Goal: Task Accomplishment & Management: Complete application form

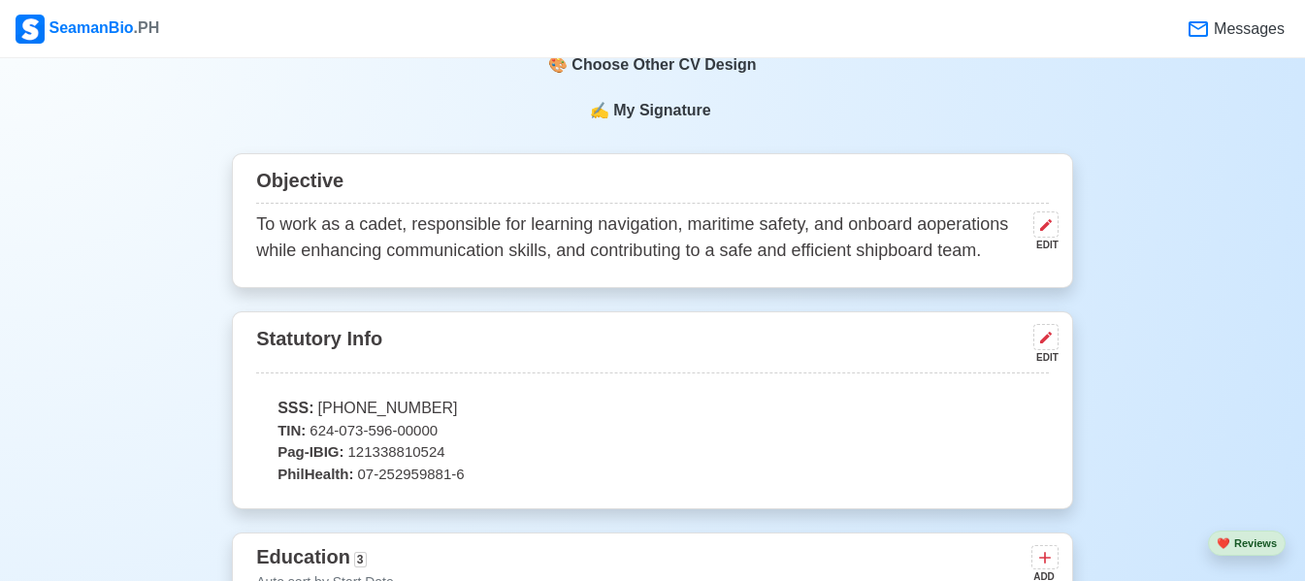
scroll to position [859, 0]
click at [1052, 244] on div "EDIT" at bounding box center [1042, 246] width 33 height 15
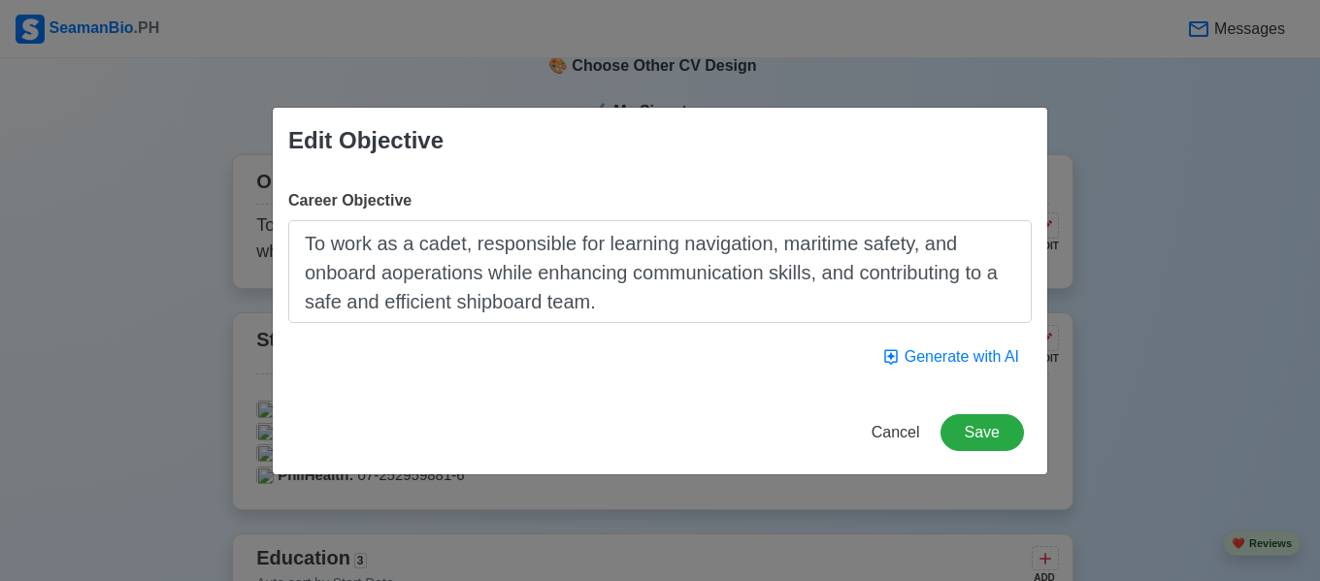
click at [393, 273] on textarea "To work as a cadet, responsible for learning navigation, maritime safety, and o…" at bounding box center [659, 271] width 743 height 103
type textarea "To work as a cadet, responsible for learning navigation, maritime safety, and o…"
click at [984, 433] on button "Save" at bounding box center [982, 432] width 83 height 37
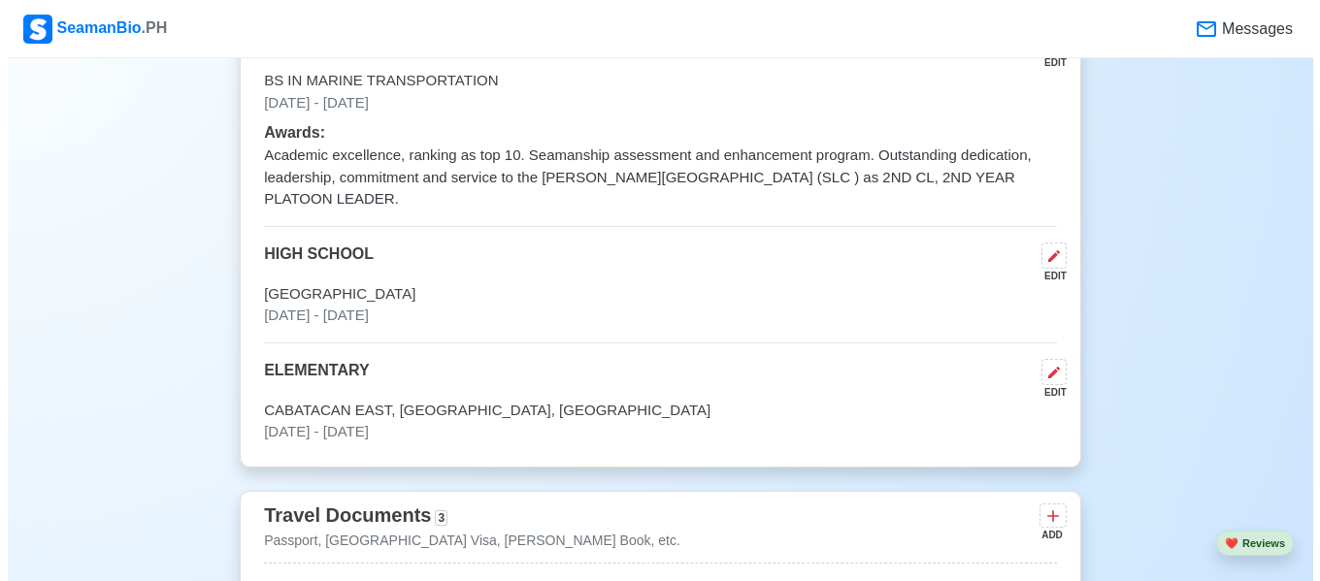
scroll to position [1471, 0]
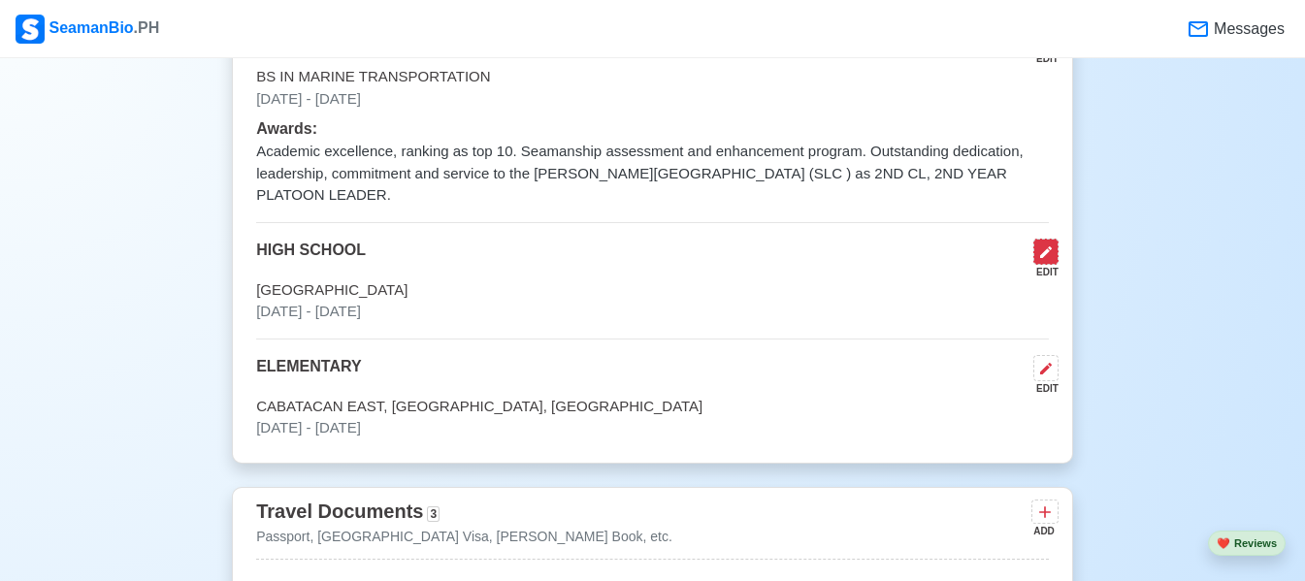
click at [1043, 247] on icon at bounding box center [1046, 253] width 12 height 12
select select "June"
select select "2016"
select select "July"
select select "2022"
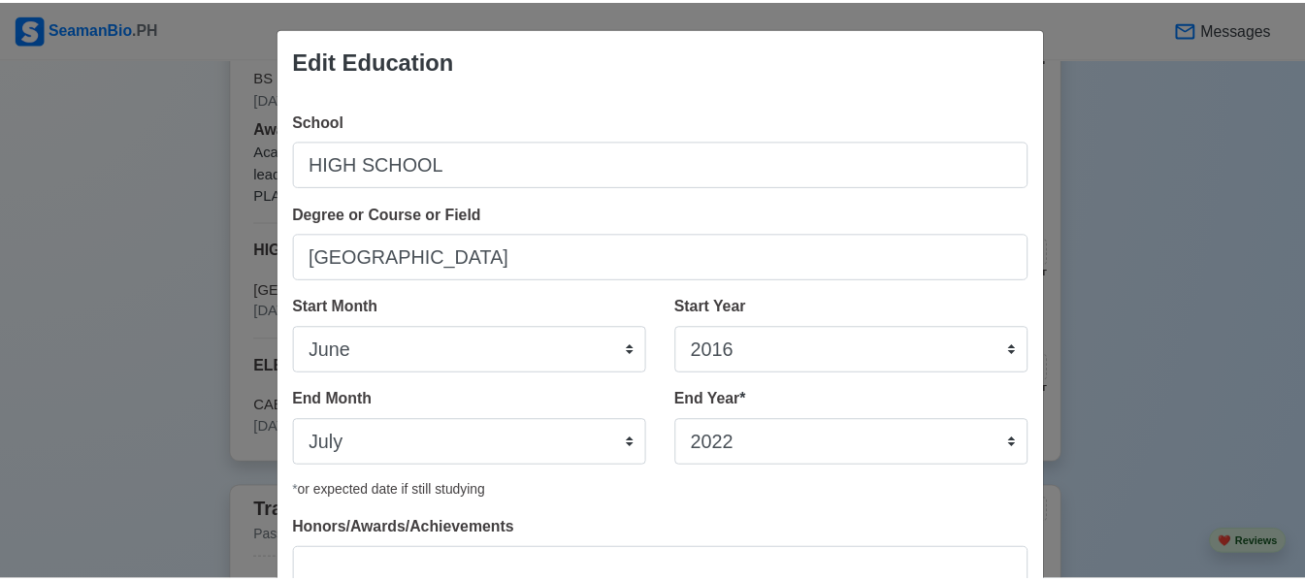
scroll to position [157, 0]
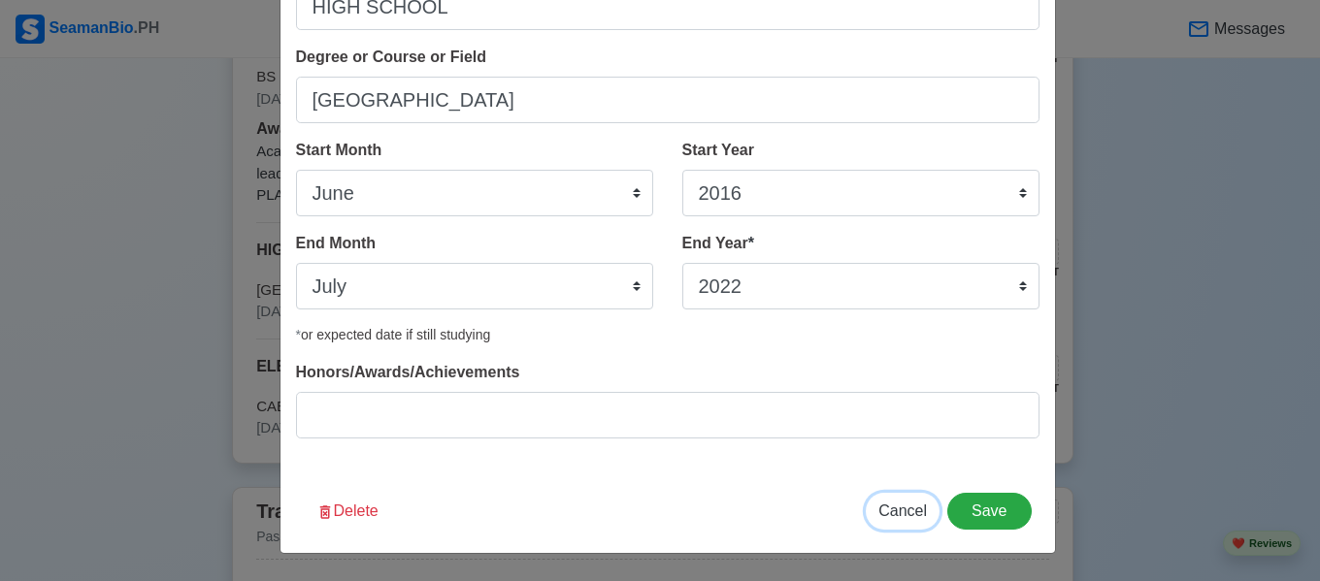
click at [895, 508] on span "Cancel" at bounding box center [902, 511] width 49 height 17
select select
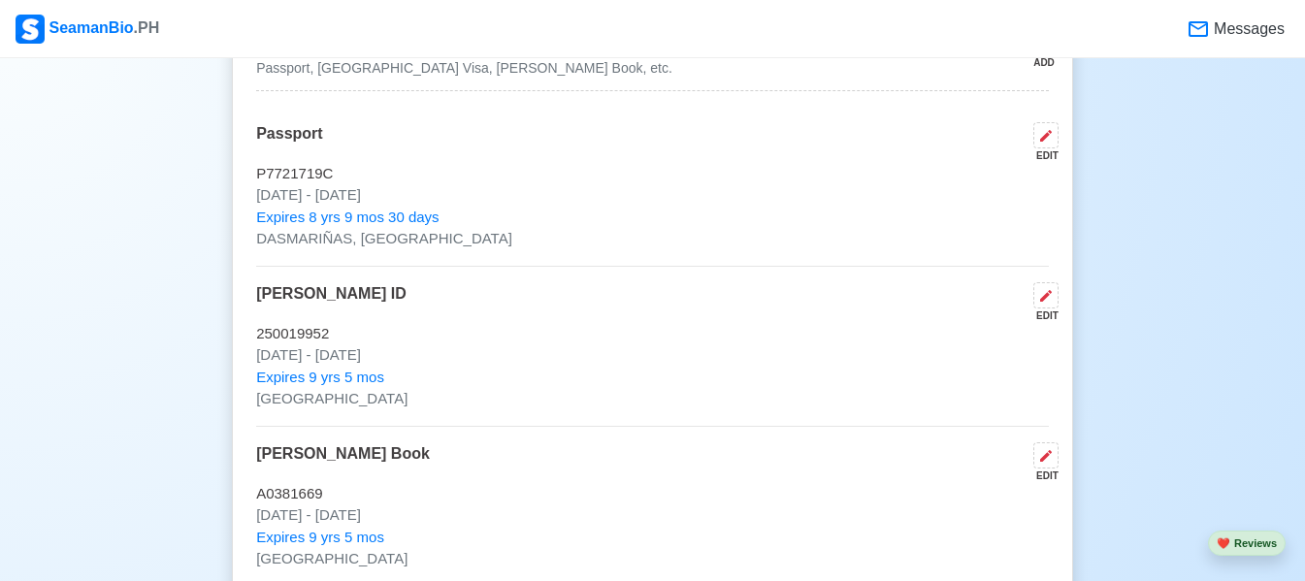
scroll to position [1942, 0]
click at [1044, 286] on button at bounding box center [1046, 294] width 25 height 26
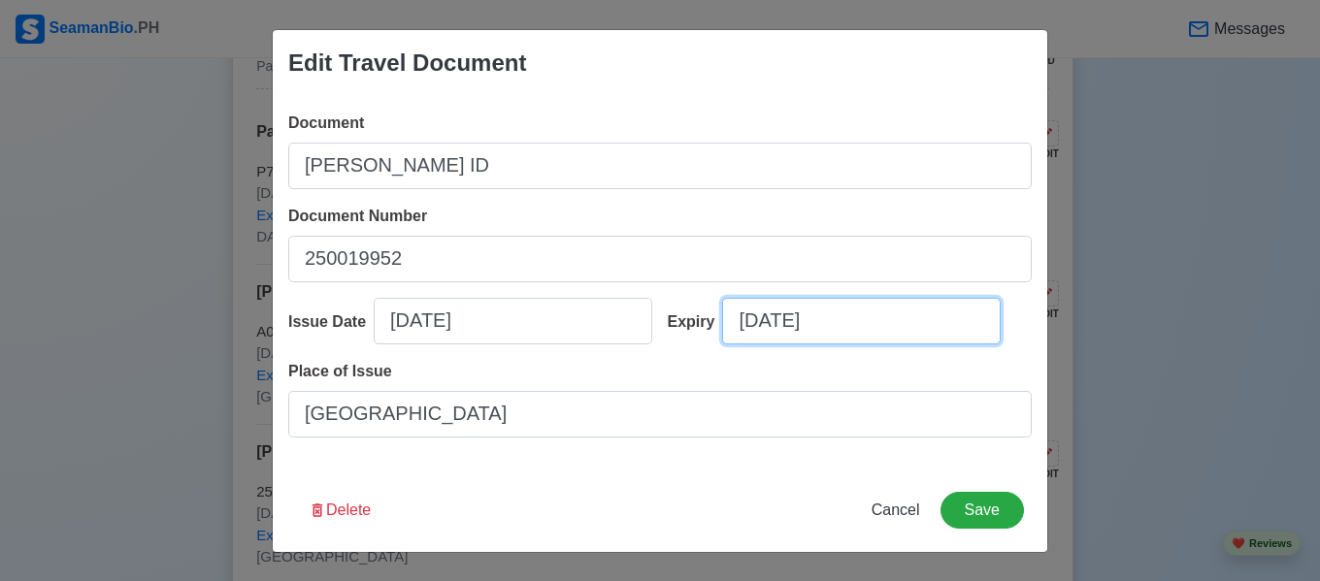
click at [849, 341] on input "[DATE]" at bounding box center [861, 321] width 279 height 47
select select "****"
select select "*****"
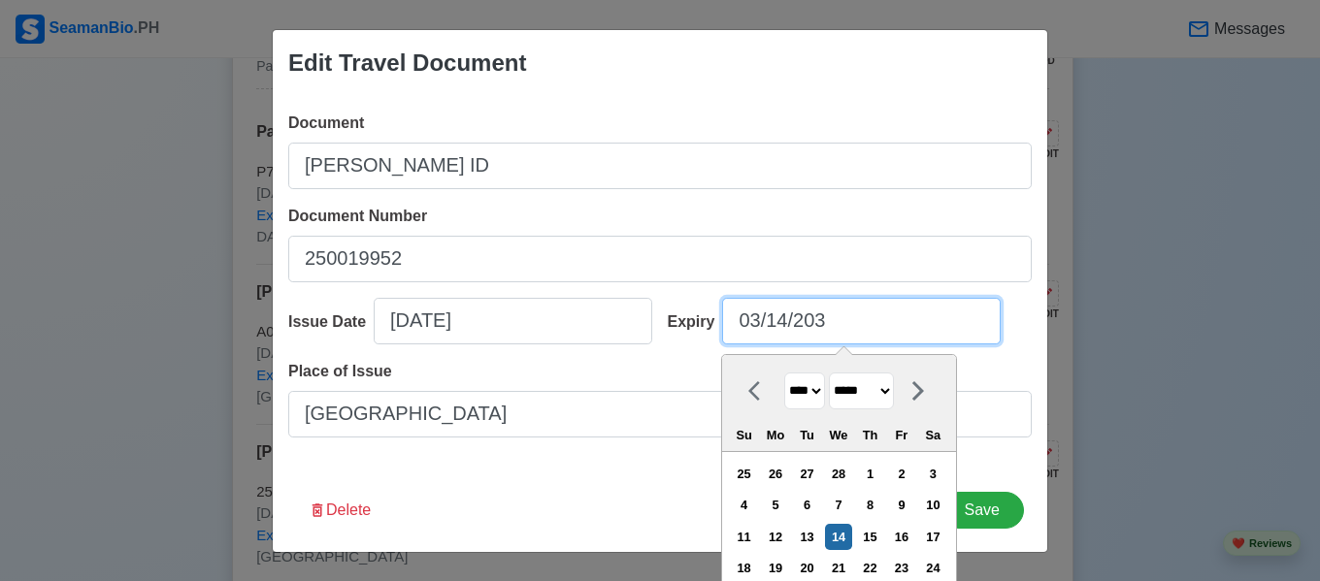
type input "[DATE]"
select select "****"
type input "[DATE]"
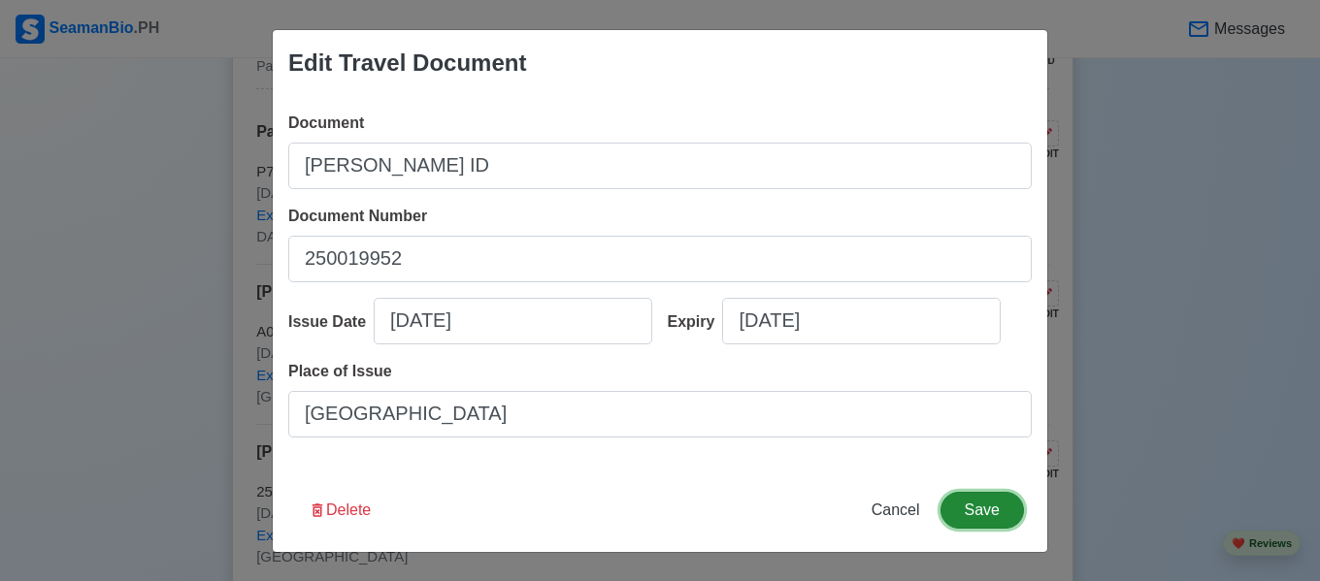
click at [992, 518] on button "Save" at bounding box center [982, 510] width 83 height 37
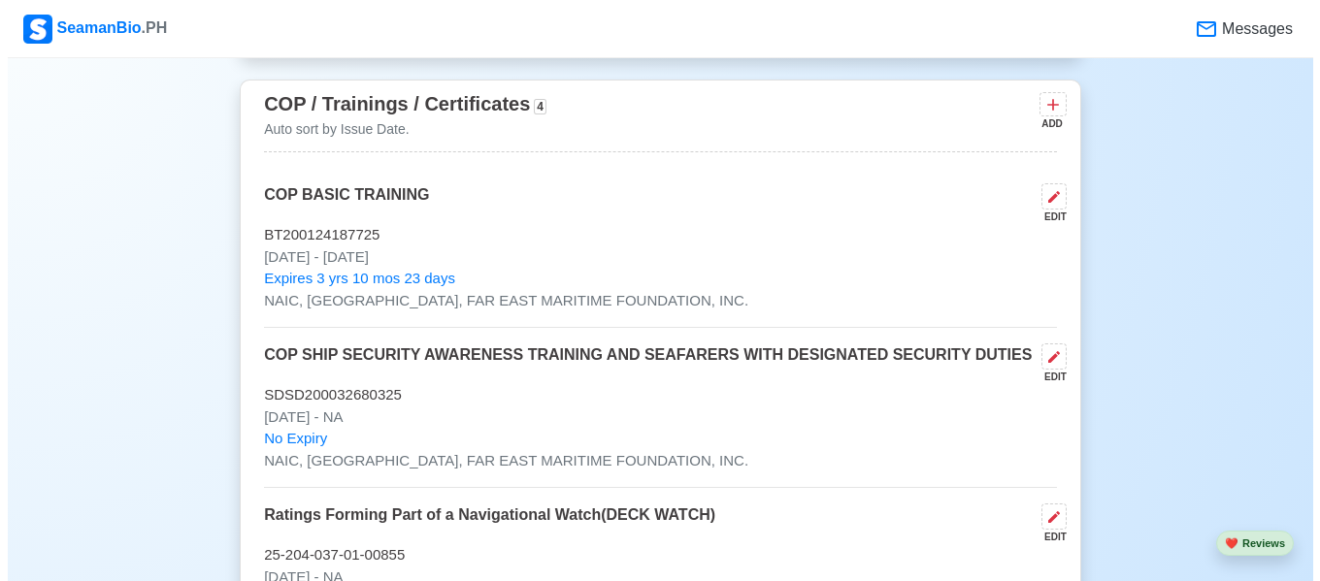
scroll to position [2944, 0]
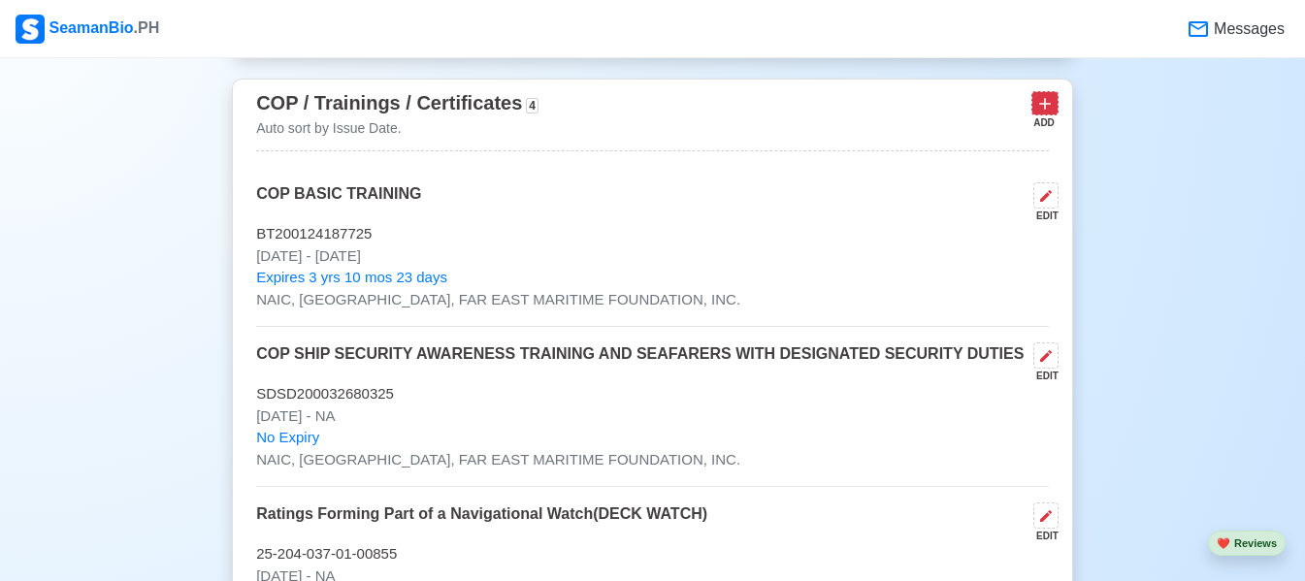
click at [1050, 94] on icon at bounding box center [1045, 103] width 19 height 19
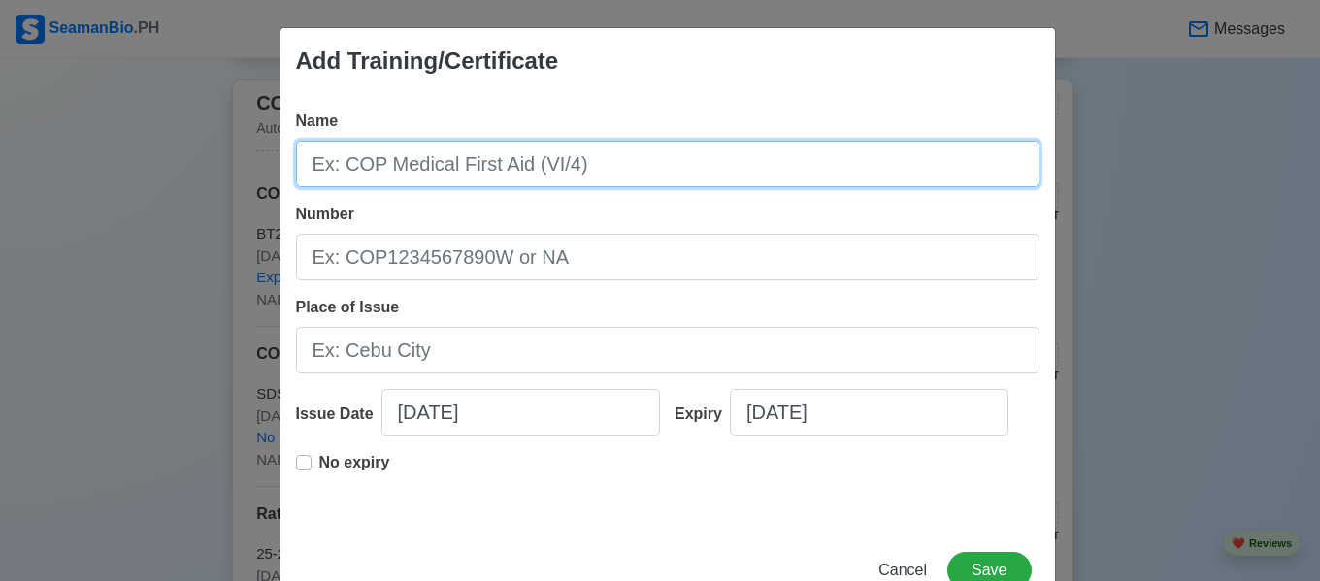
click at [460, 173] on input "Name" at bounding box center [667, 164] width 743 height 47
type input "SHIP FAMILIARIZATION PROGRAM"
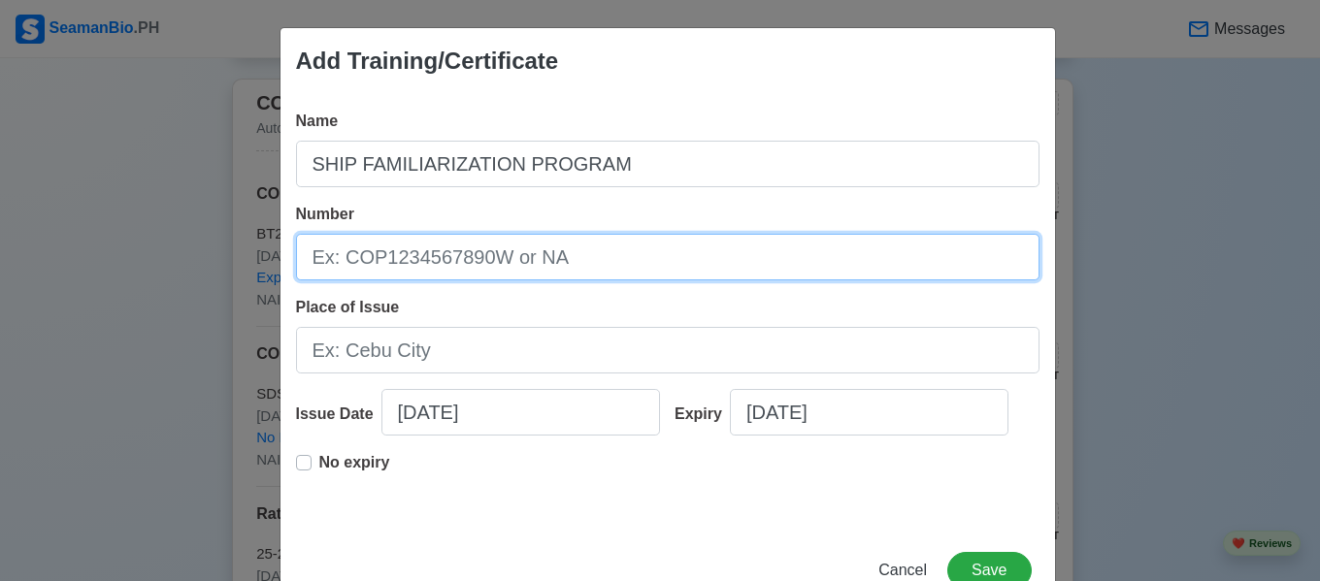
click at [534, 245] on input "Number" at bounding box center [667, 257] width 743 height 47
type input "[US_EMPLOYER_IDENTIFICATION_NUMBER]"
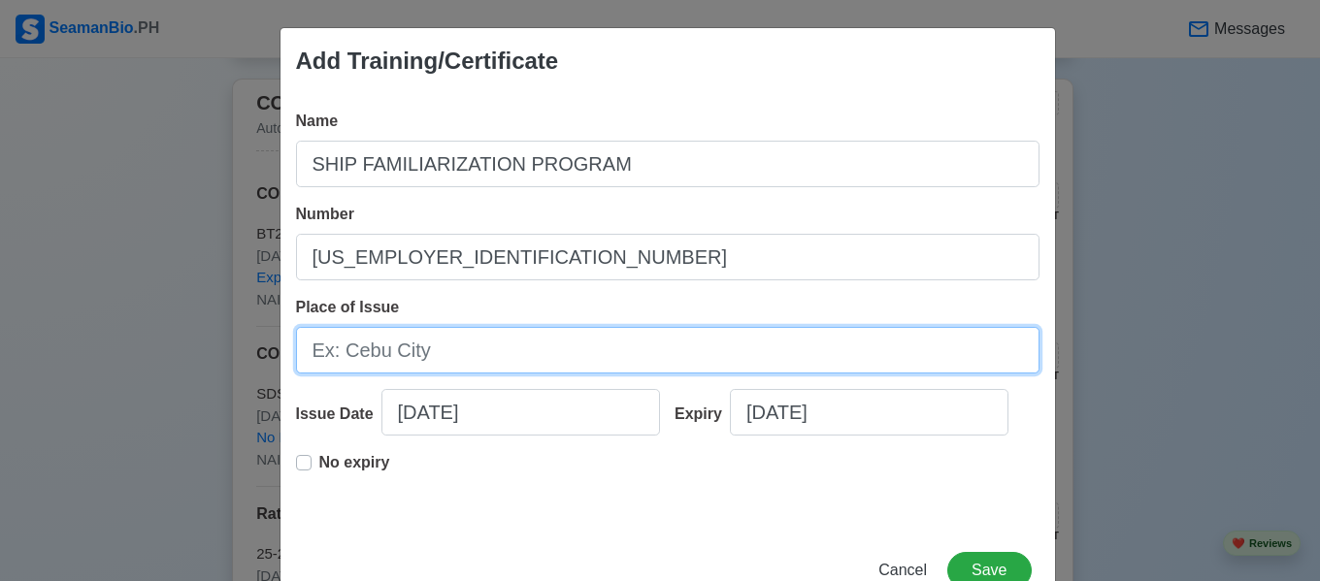
click at [536, 366] on input "Place of Issue" at bounding box center [667, 350] width 743 height 47
type input "[GEOGRAPHIC_DATA], [GEOGRAPHIC_DATA]"
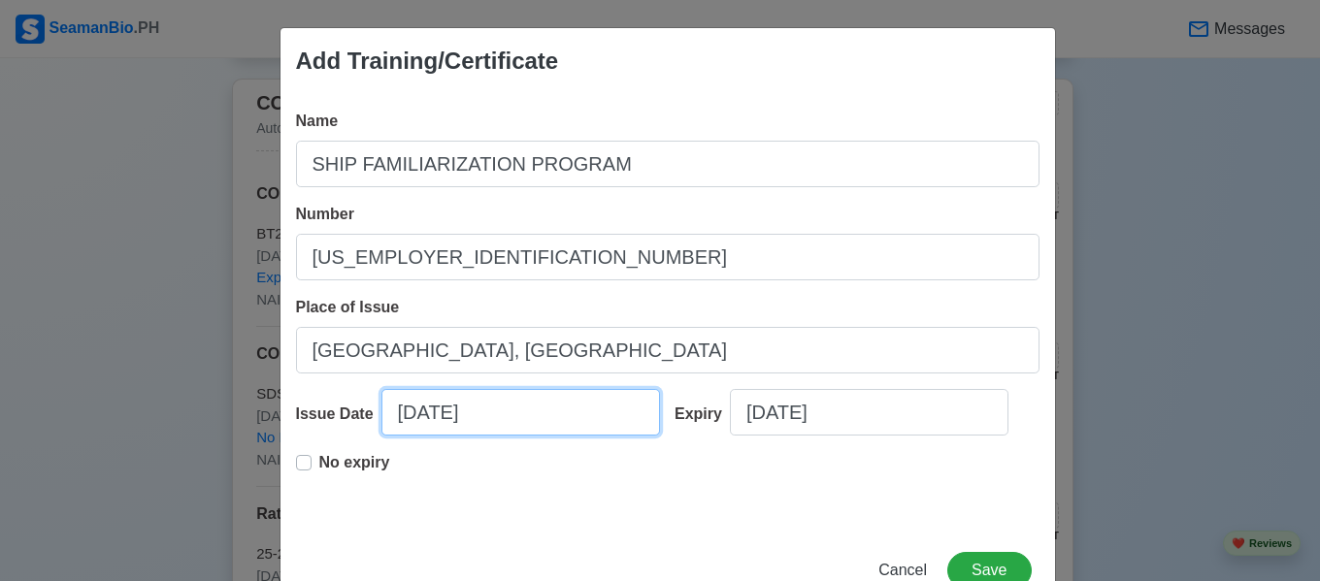
click at [467, 413] on input "[DATE]" at bounding box center [520, 412] width 279 height 47
select select "****"
select select "*******"
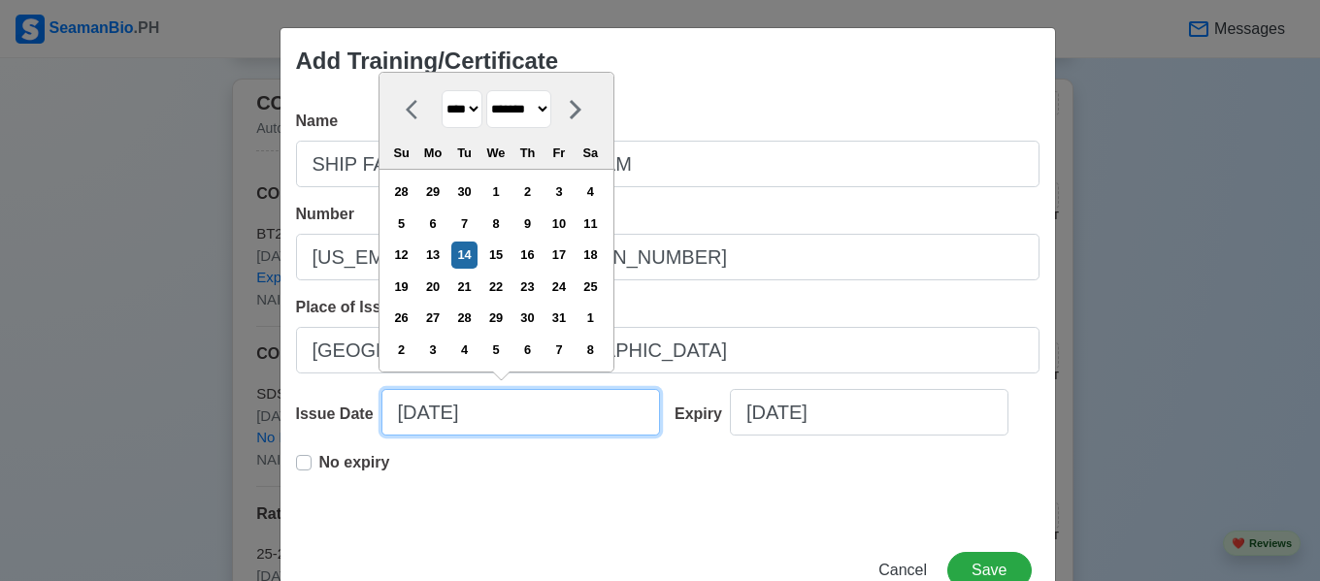
click at [467, 413] on input "[DATE]" at bounding box center [520, 412] width 279 height 47
drag, startPoint x: 463, startPoint y: 95, endPoint x: 452, endPoint y: 545, distance: 450.5
click at [452, 545] on div "Add Training/Certificate Name SHIP FAMILIARIZATION PROGRAM Number [US_EMPLOYER_…" at bounding box center [668, 320] width 776 height 586
select select "****"
click at [442, 90] on select "**** **** **** **** **** **** **** **** **** **** **** **** **** **** **** ****…" at bounding box center [462, 109] width 41 height 38
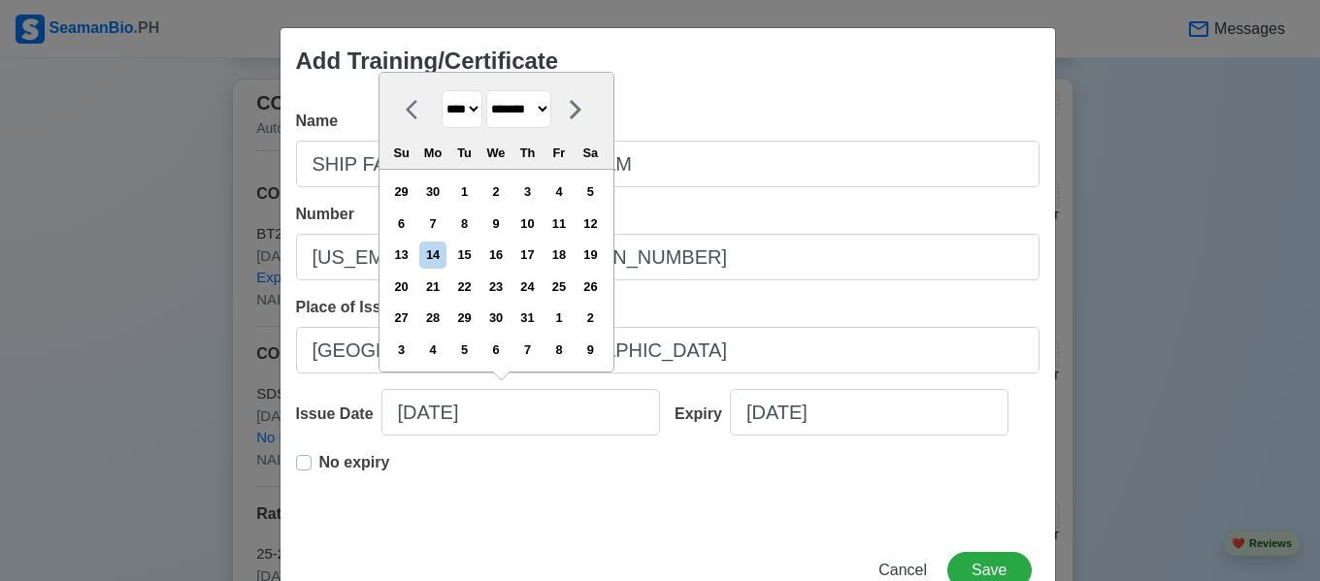
click at [535, 121] on select "******* ******** ***** ***** *** **** **** ****** ********* ******* ******** **…" at bounding box center [518, 109] width 65 height 38
select select "******"
click at [487, 90] on select "******* ******** ***** ***** *** **** **** ****** ********* ******* ******** **…" at bounding box center [518, 109] width 65 height 38
click at [413, 346] on div "1" at bounding box center [401, 350] width 26 height 26
type input "[DATE]"
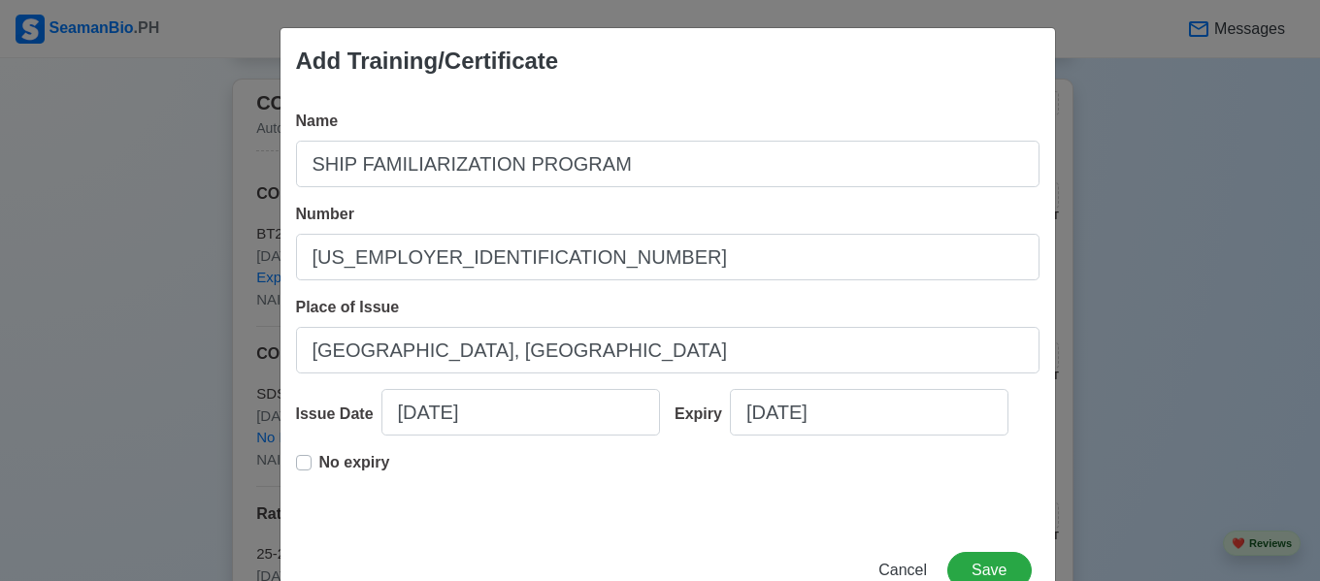
click at [305, 460] on div "No expiry" at bounding box center [343, 470] width 94 height 39
click at [319, 466] on label "No expiry" at bounding box center [354, 470] width 71 height 39
type input "[DATE]"
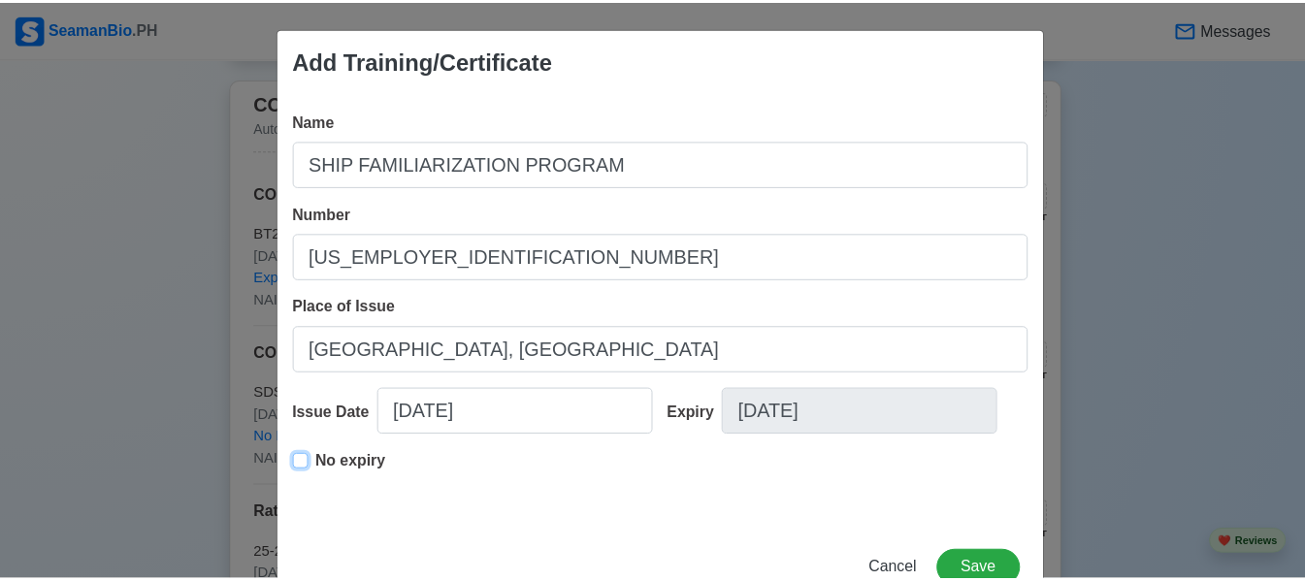
scroll to position [59, 0]
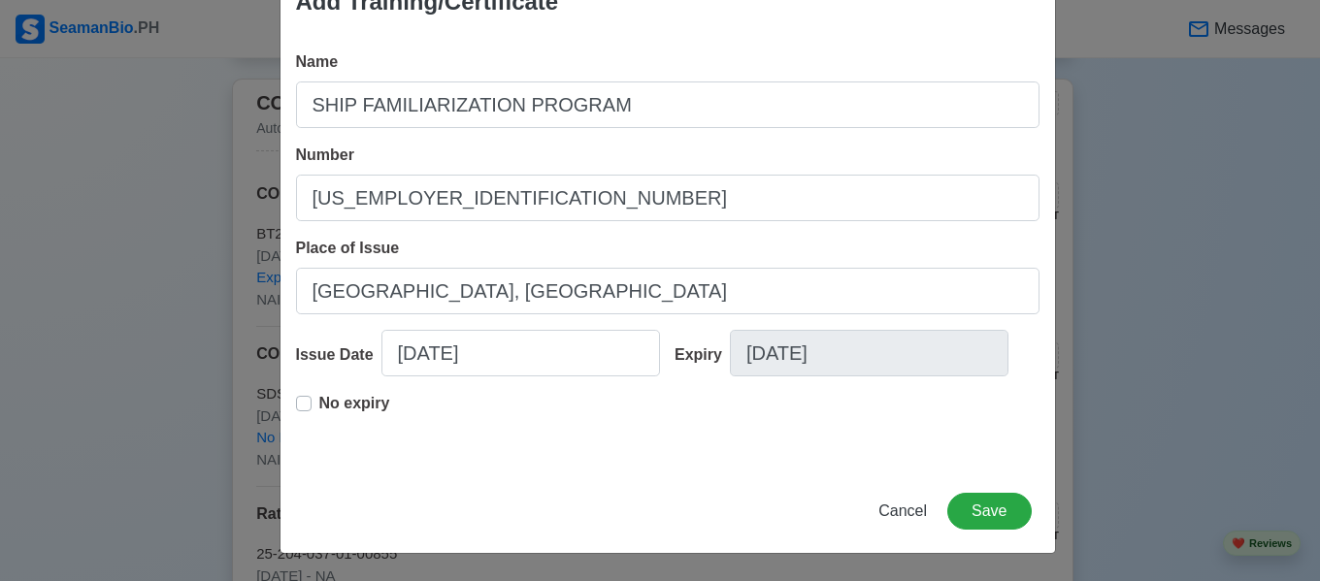
click at [319, 399] on label "No expiry" at bounding box center [354, 411] width 71 height 39
click at [875, 380] on div "Expiry [DATE]" at bounding box center [850, 361] width 380 height 62
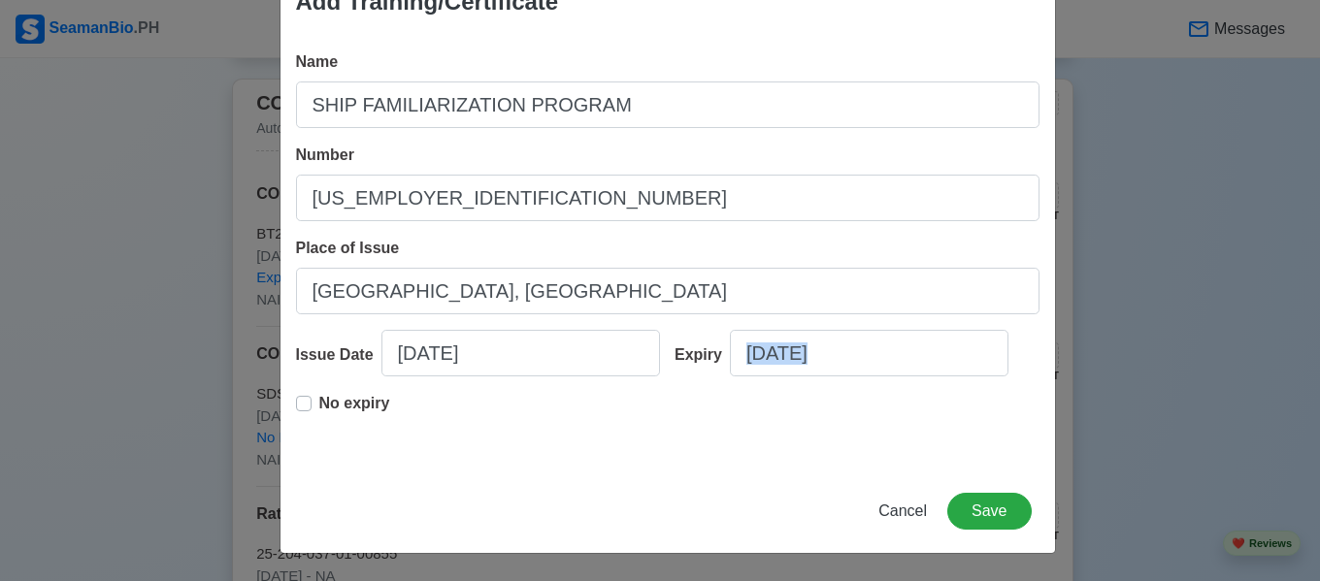
click at [875, 380] on div "Expiry [DATE]" at bounding box center [850, 361] width 380 height 62
click at [864, 354] on input "[DATE]" at bounding box center [869, 353] width 279 height 47
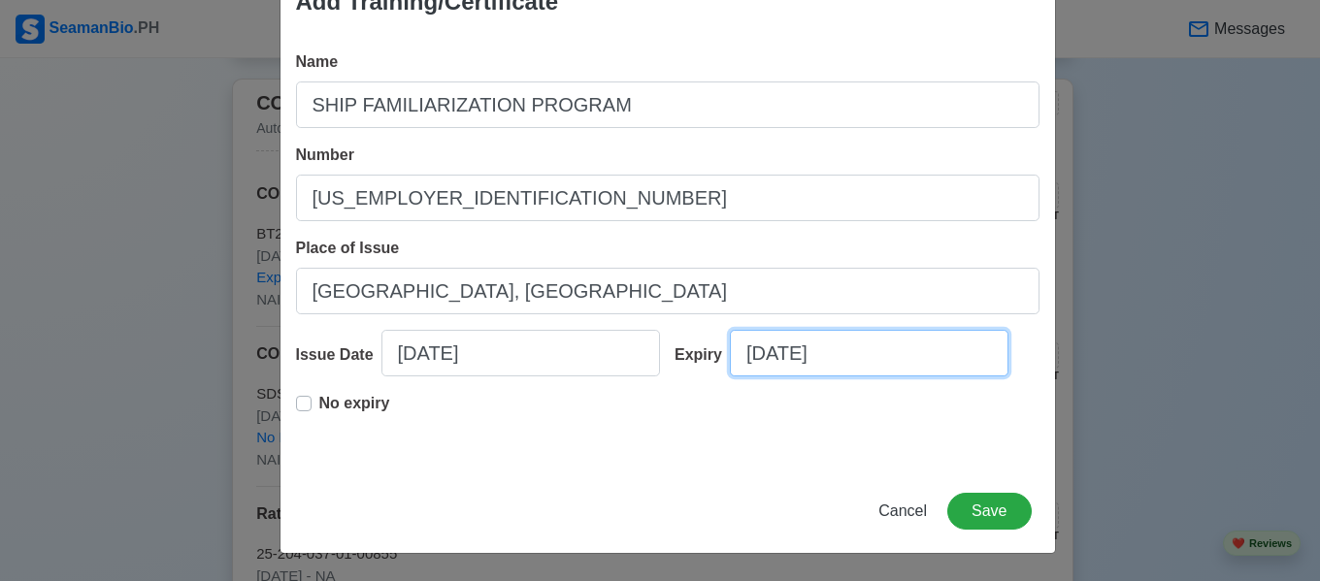
select select "****"
select select "*********"
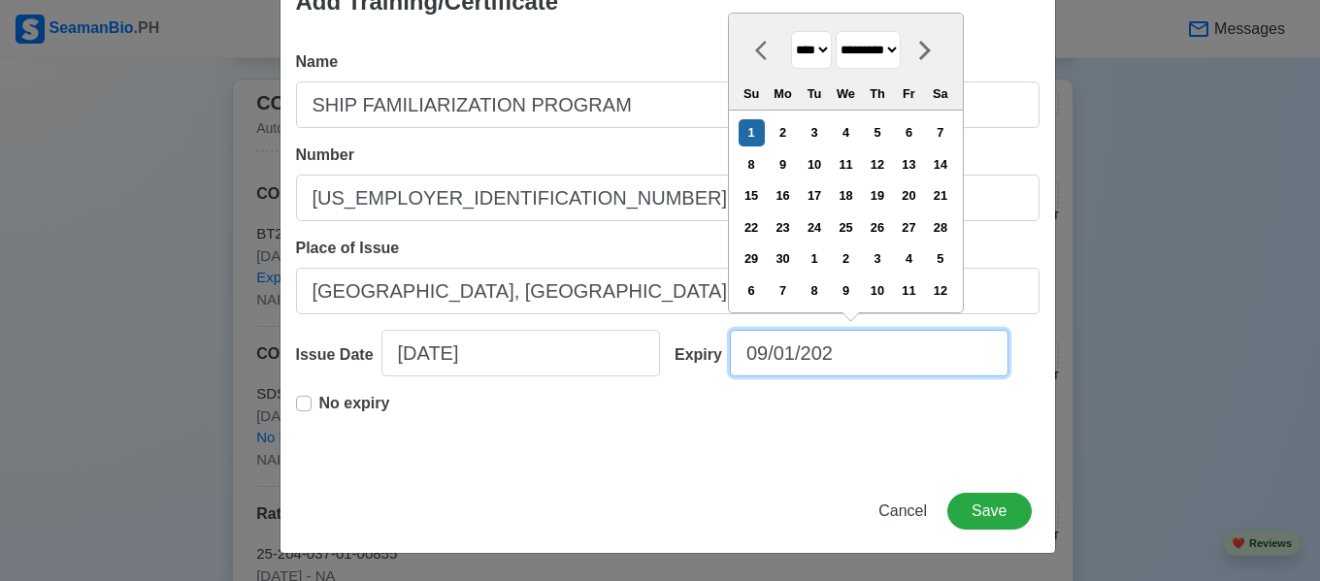
type input "[DATE]"
select select "****"
type input "09"
select select "****"
type input "0"
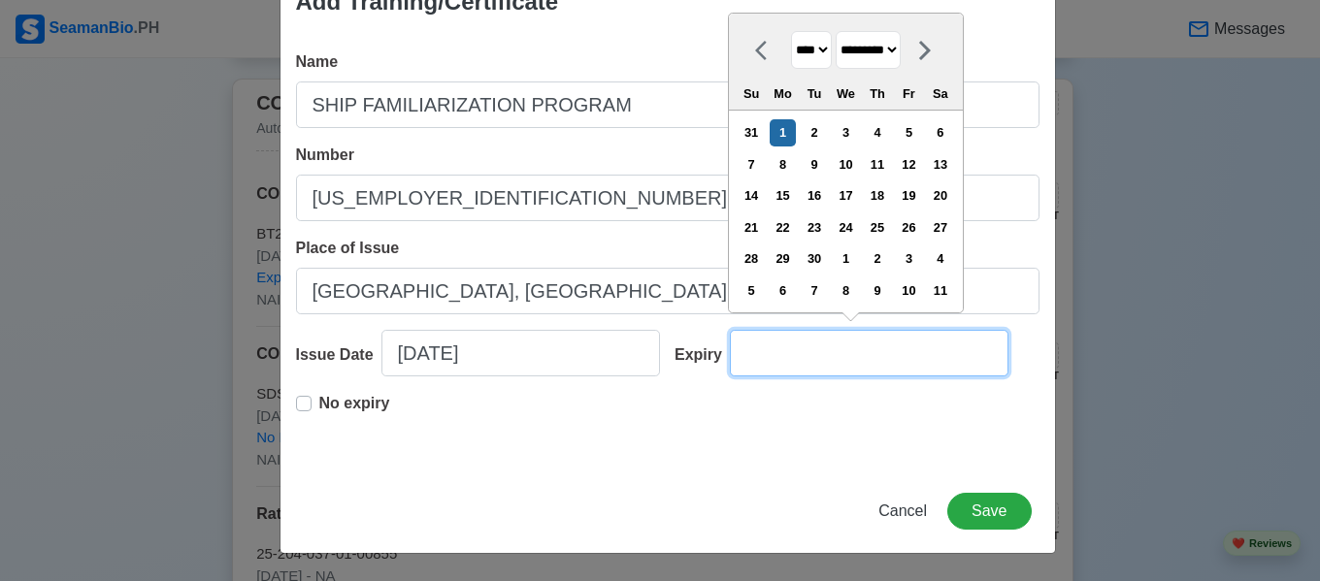
select select "****"
select select "*******"
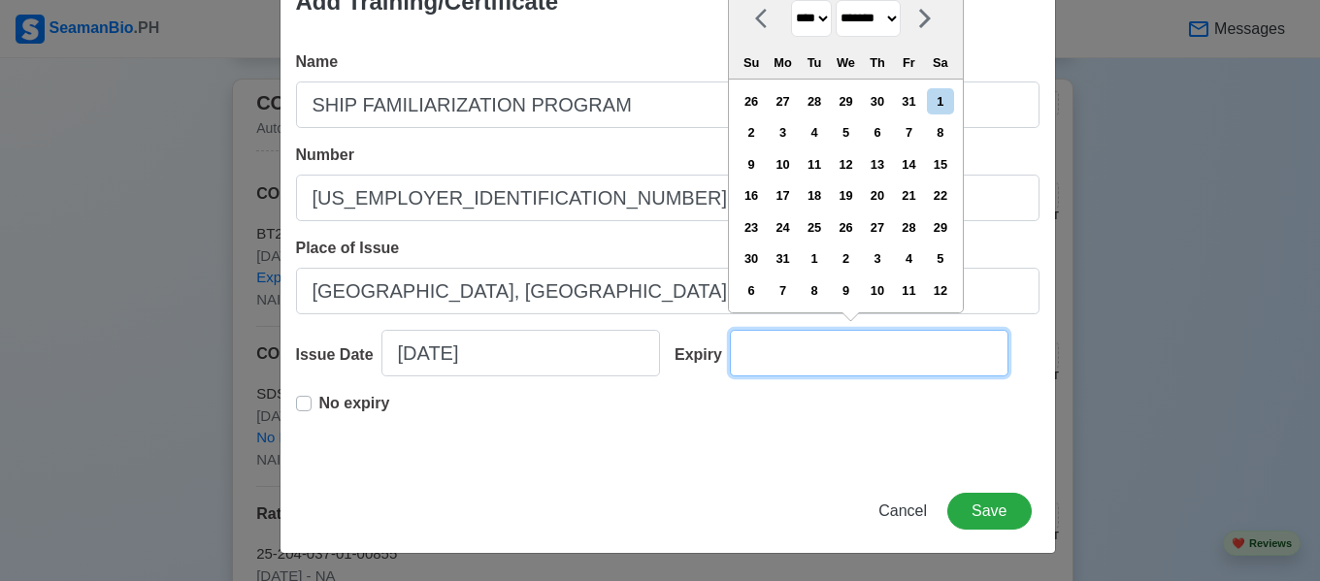
type input "n"
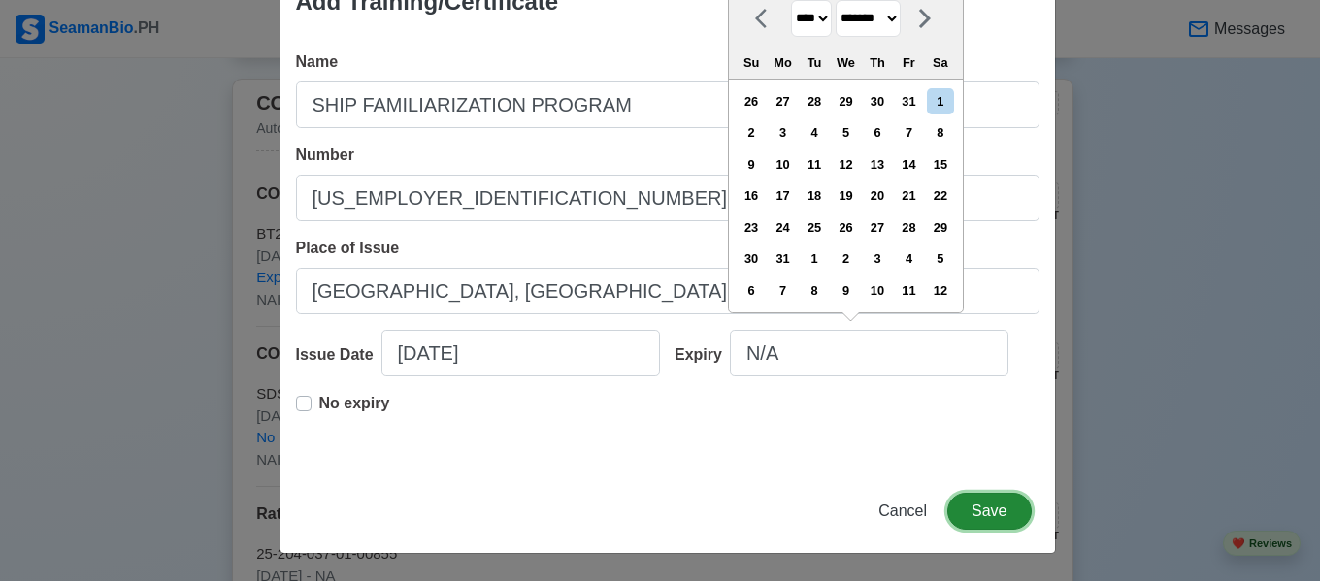
type input "[DATE]"
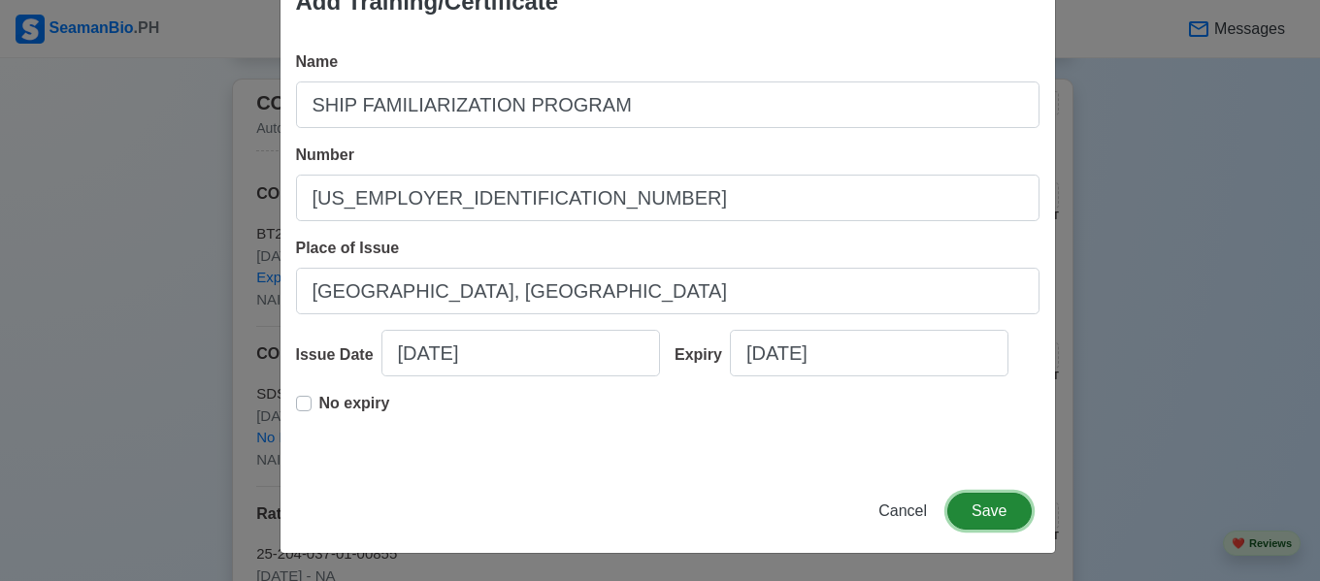
click at [992, 516] on button "Save" at bounding box center [988, 511] width 83 height 37
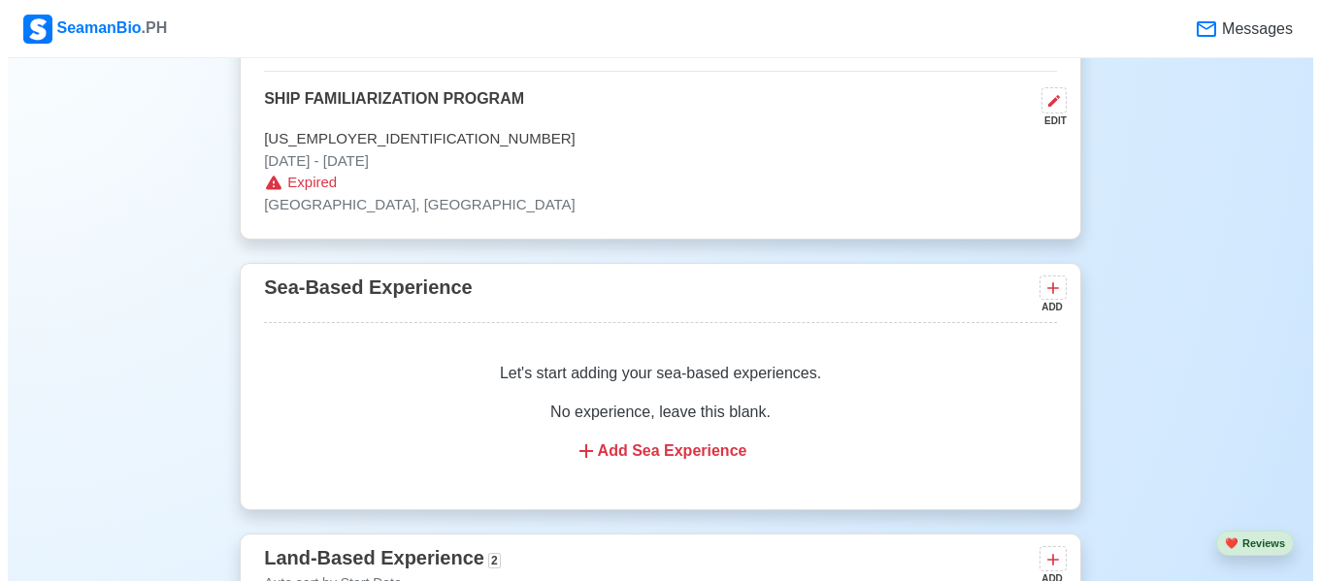
scroll to position [3597, 0]
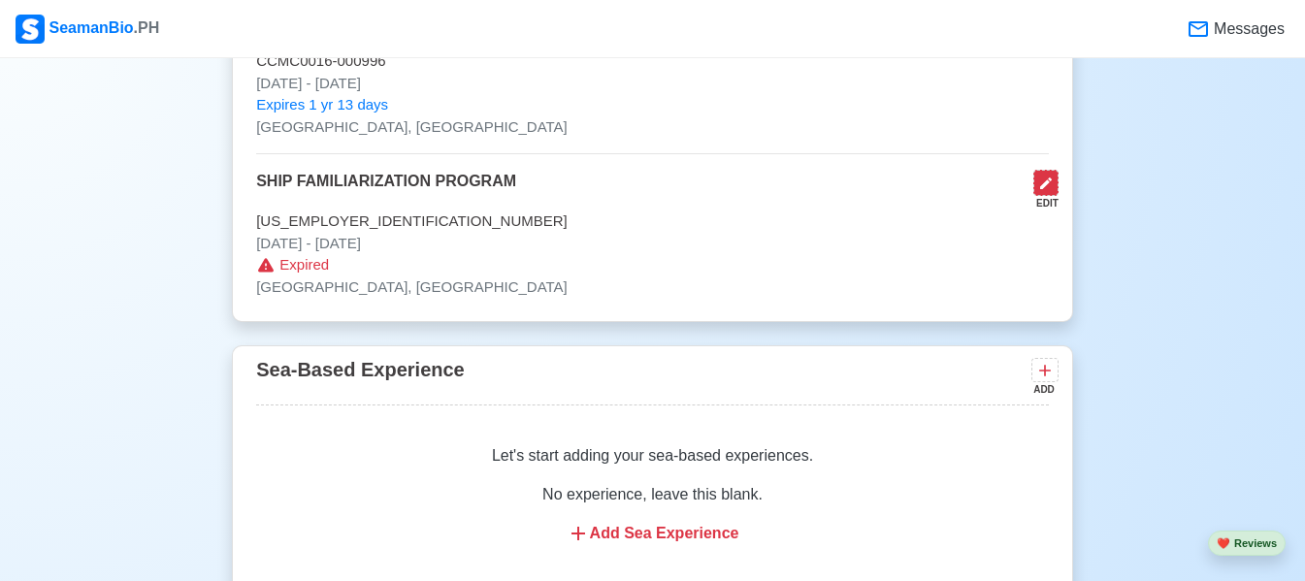
click at [1052, 176] on icon at bounding box center [1047, 184] width 16 height 16
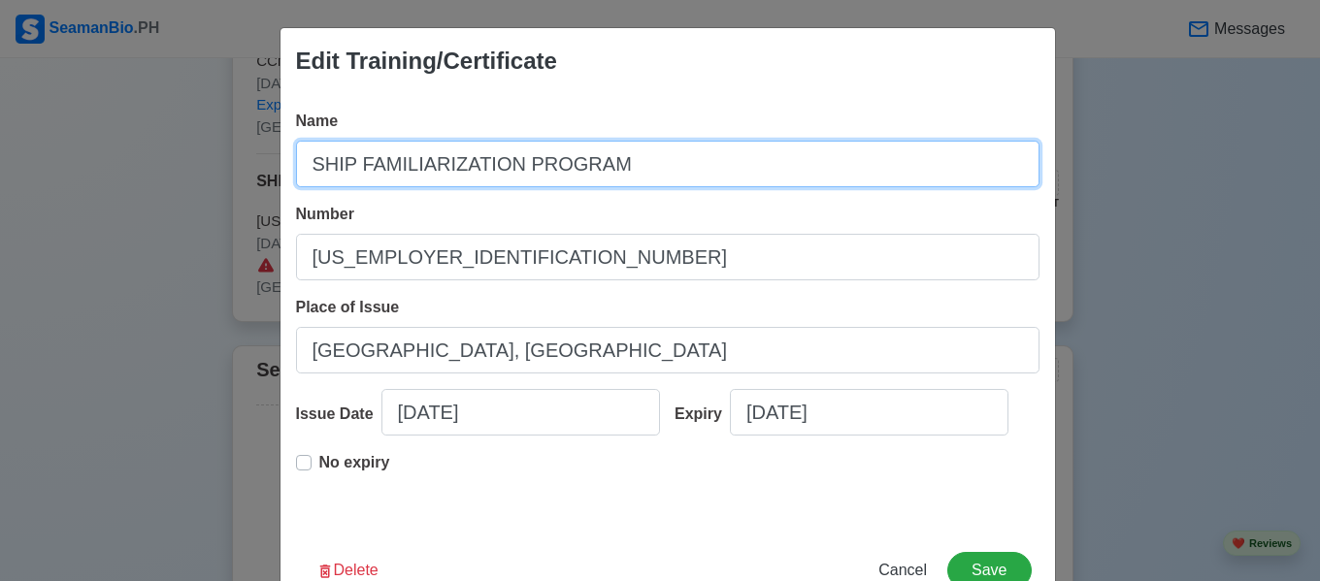
click at [602, 173] on input "SHIP FAMILIARIZATION PROGRAM" at bounding box center [667, 164] width 743 height 47
type input "SHIP FAMILIARIZATION"
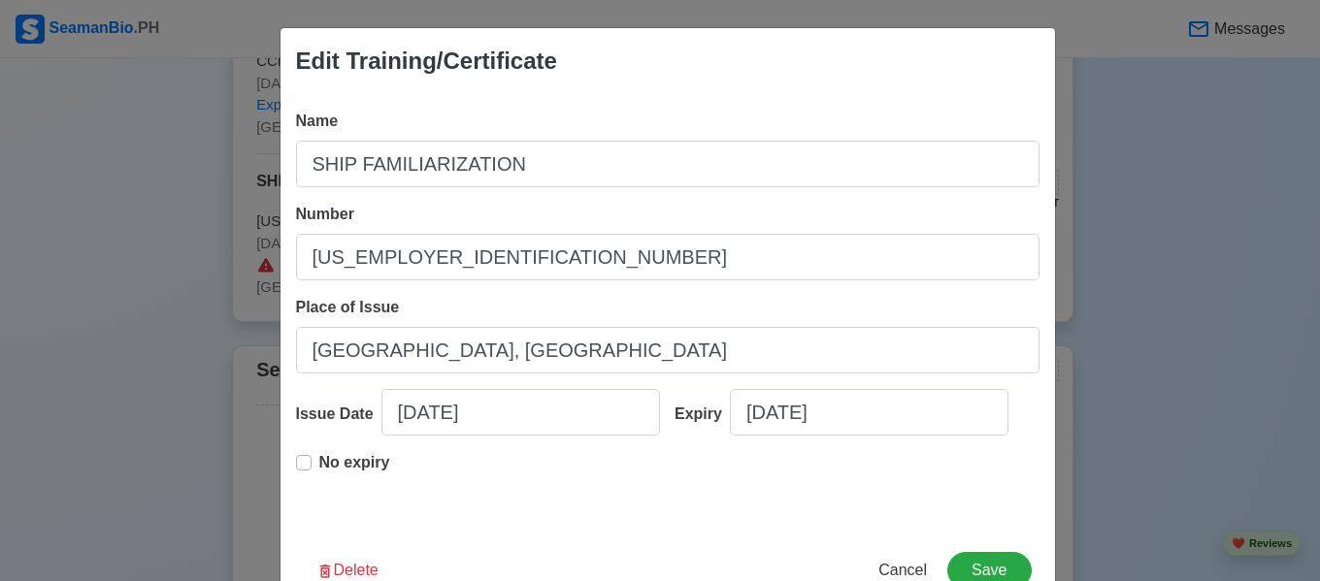
click at [319, 467] on label "No expiry" at bounding box center [354, 470] width 71 height 39
type input "[DATE]"
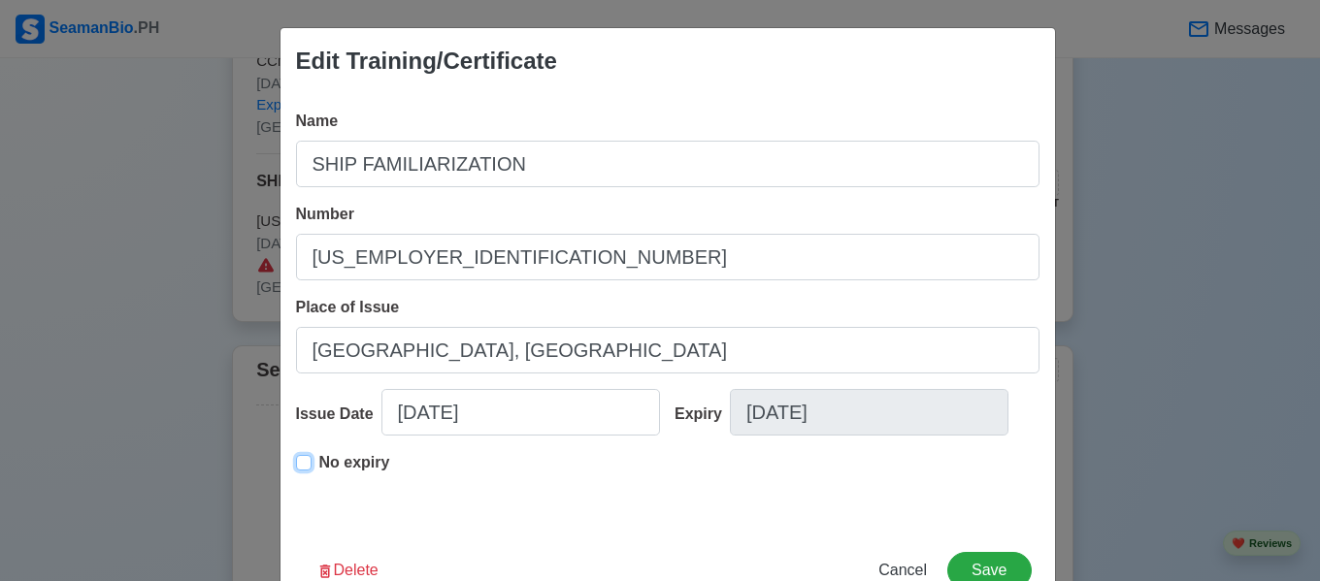
scroll to position [59, 0]
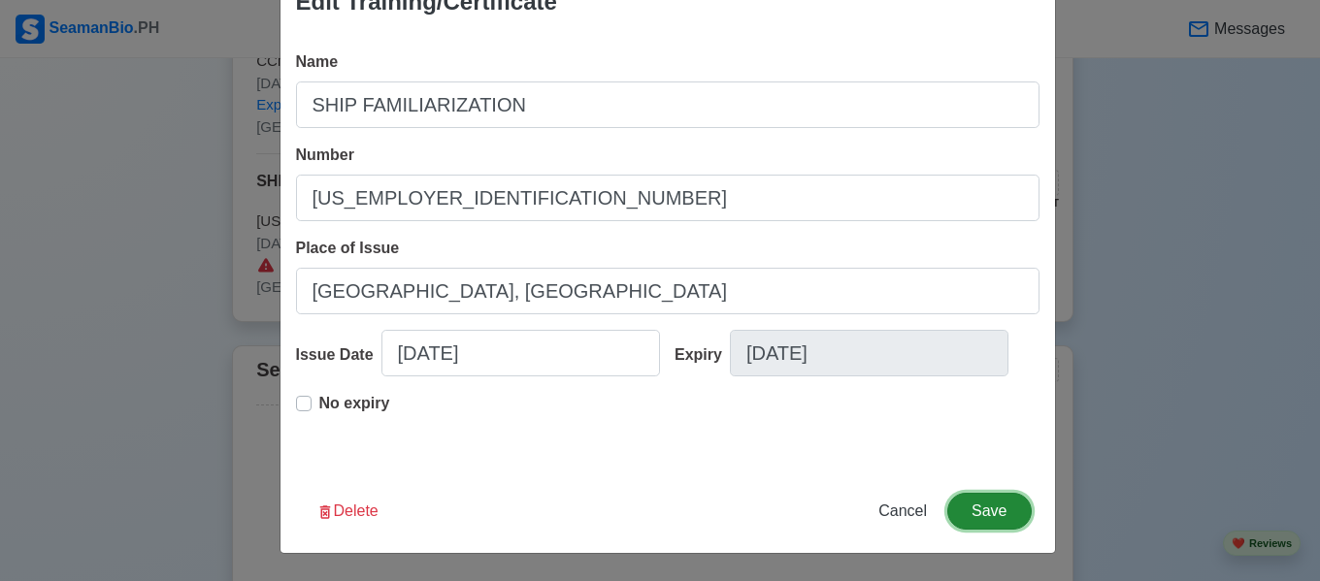
click at [1008, 509] on button "Save" at bounding box center [988, 511] width 83 height 37
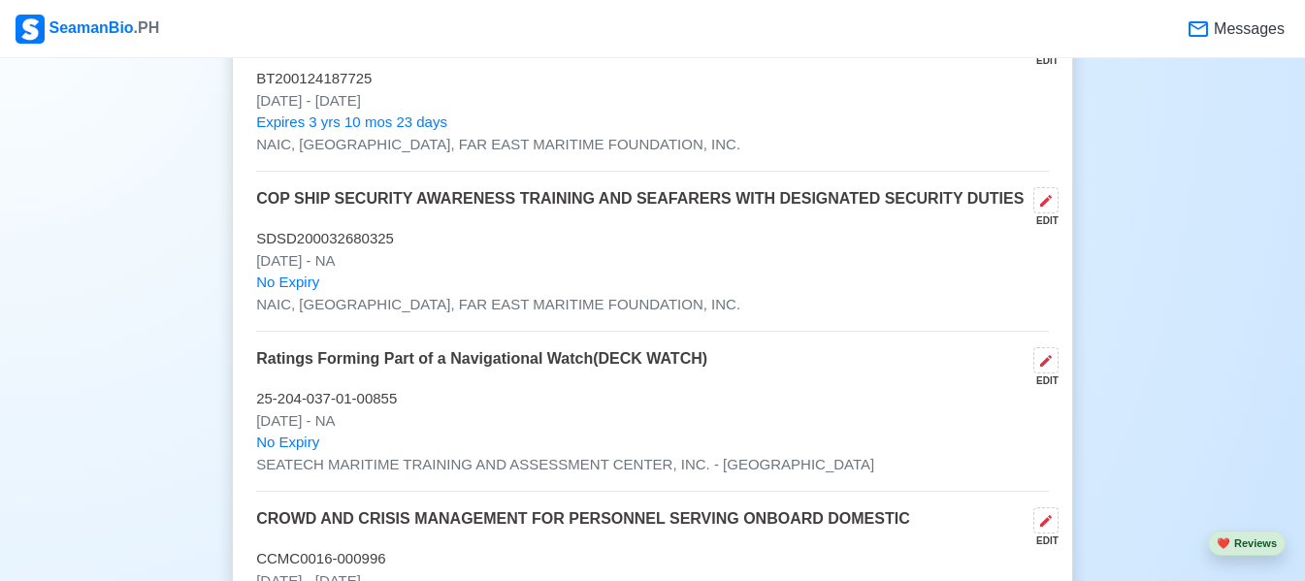
scroll to position [3098, 0]
click at [1047, 356] on div "EDIT" at bounding box center [1042, 368] width 33 height 41
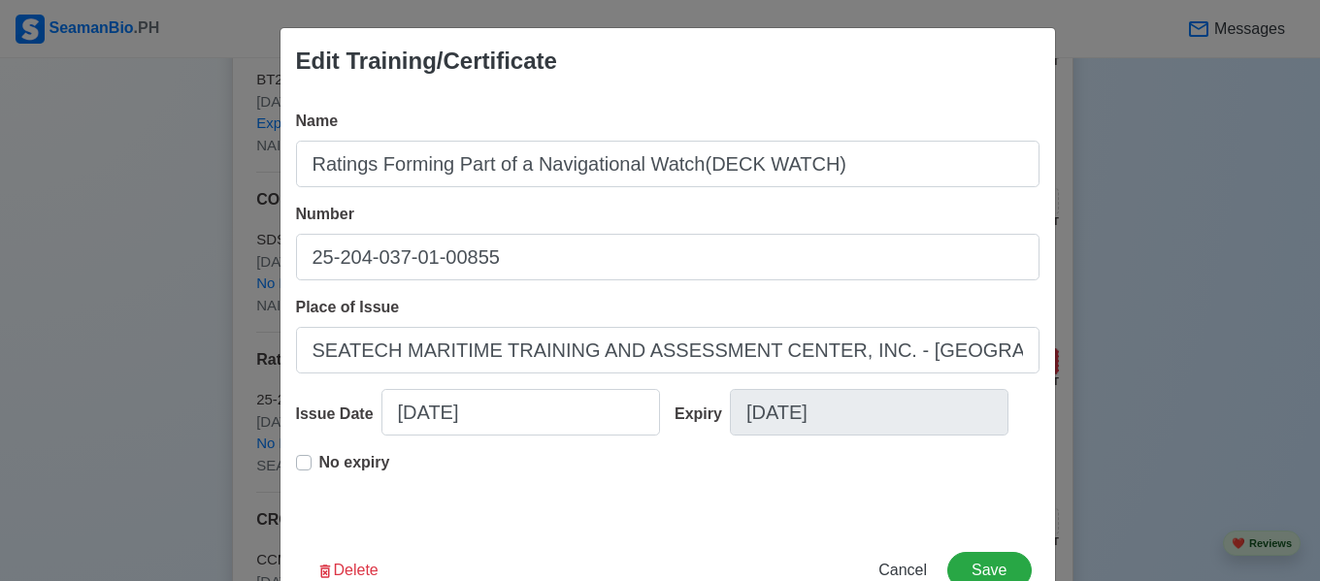
click at [1047, 356] on div "Edit Training/Certificate Name Ratings Forming Part of a Navigational Watch(DEC…" at bounding box center [668, 320] width 776 height 586
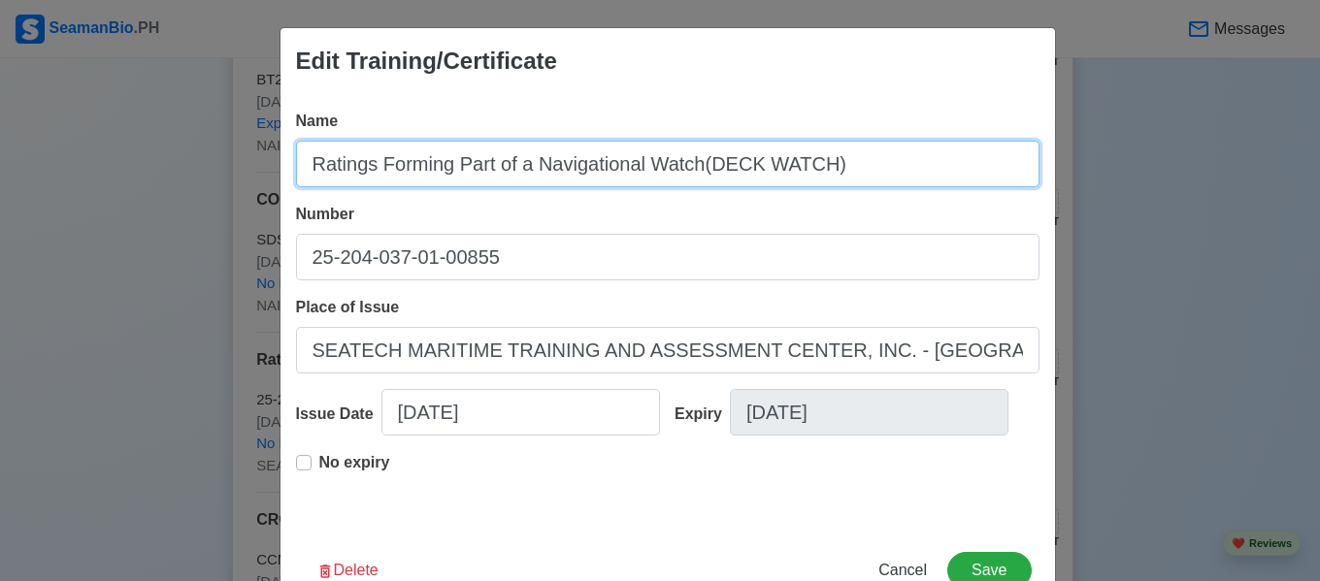
click at [747, 162] on input "Ratings Forming Part of a Navigational Watch(DECK WATCH)" at bounding box center [667, 164] width 743 height 47
click at [698, 163] on input "Ratings Forming Part of a Navigational Watch(DECK WATCH)" at bounding box center [667, 164] width 743 height 47
drag, startPoint x: 698, startPoint y: 163, endPoint x: 786, endPoint y: 159, distance: 88.4
click at [786, 159] on input "Ratings Forming Part of a Navigational Watch(DECK WATCH)" at bounding box center [667, 164] width 743 height 47
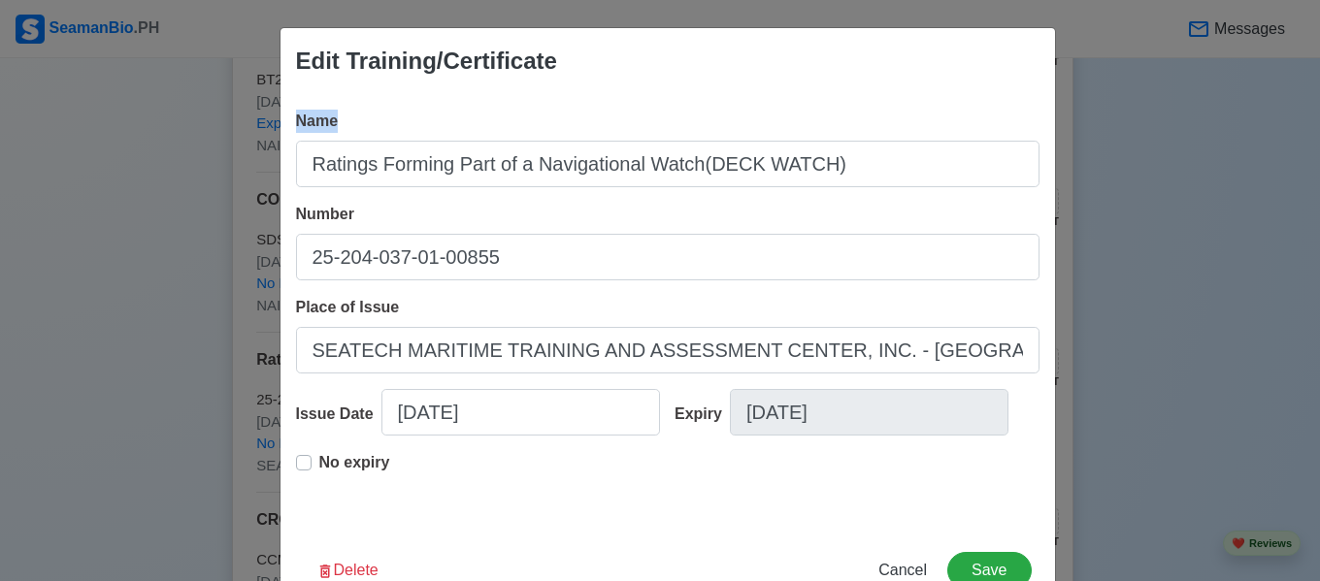
drag, startPoint x: 726, startPoint y: 122, endPoint x: 694, endPoint y: 167, distance: 54.9
click at [694, 167] on div "Name Ratings Forming Part of a Navigational Watch(DECK WATCH)" at bounding box center [667, 149] width 743 height 78
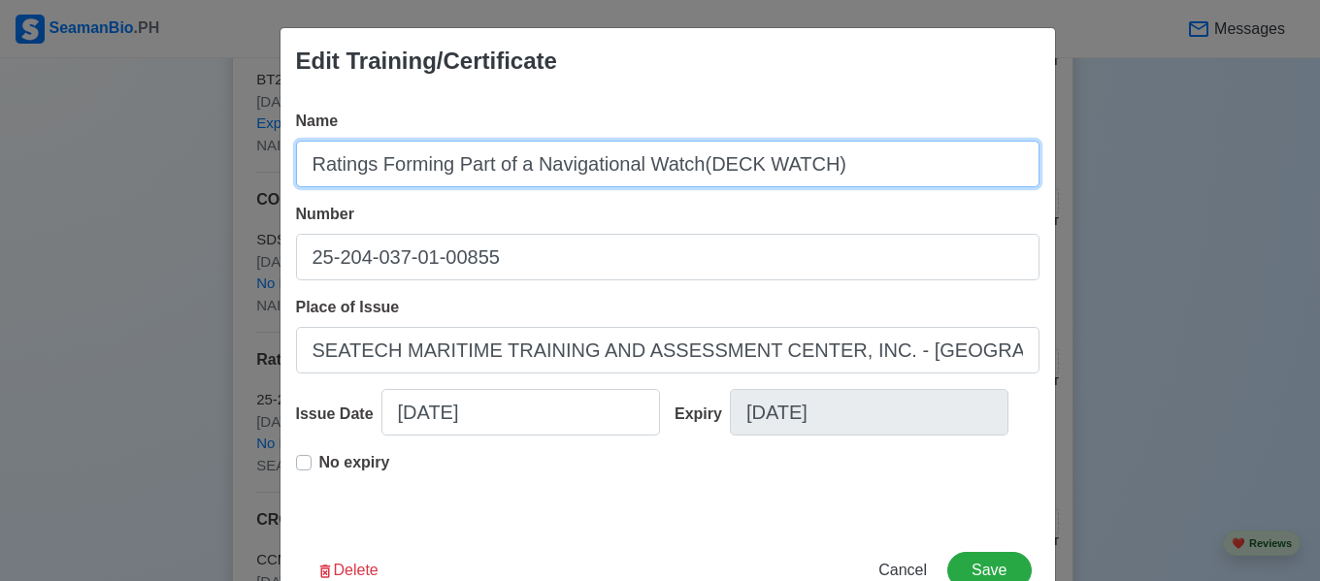
click at [694, 167] on input "Ratings Forming Part of a Navigational Watch(DECK WATCH)" at bounding box center [667, 164] width 743 height 47
drag, startPoint x: 694, startPoint y: 167, endPoint x: 818, endPoint y: 153, distance: 125.0
click at [818, 153] on input "Ratings Forming Part of a Navigational Watch(DECK WATCH)" at bounding box center [667, 164] width 743 height 47
paste input "text"
type input "Ratings Forming Part of a Navigational Watch"
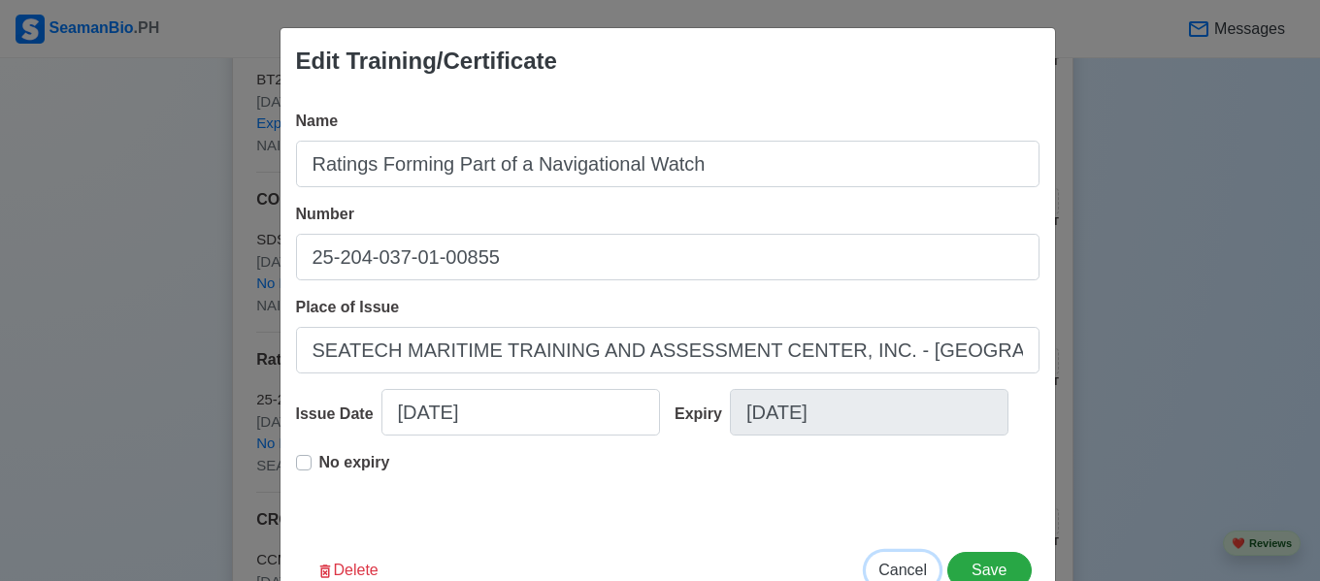
click at [889, 571] on span "Cancel" at bounding box center [902, 570] width 49 height 17
type input "[DATE]"
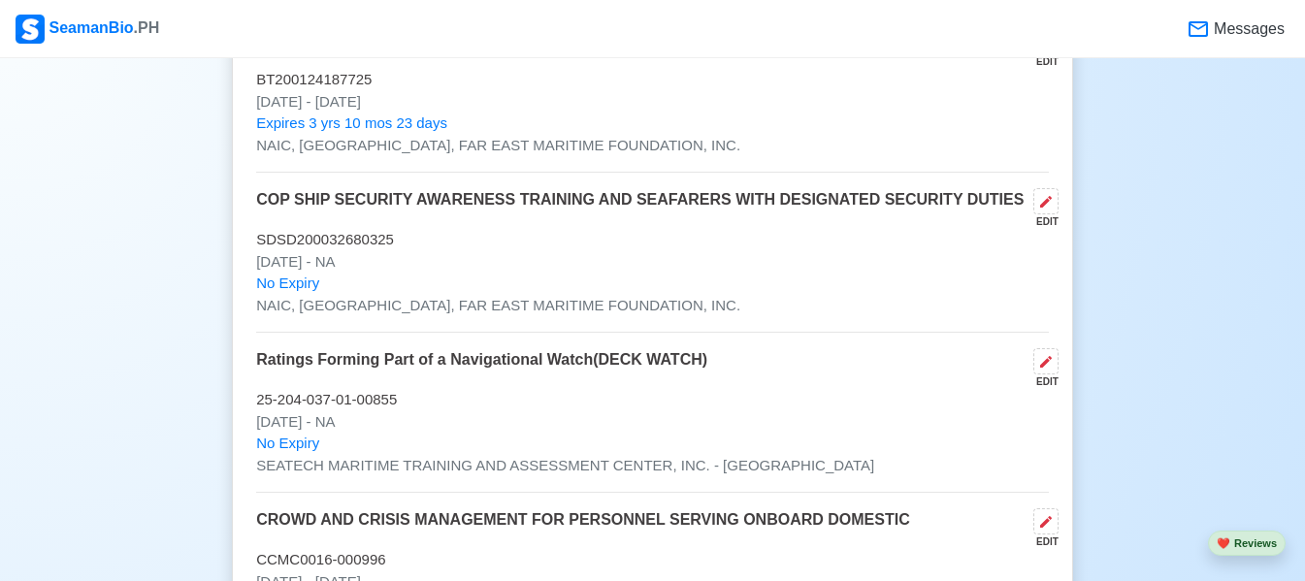
click at [1038, 375] on div "EDIT" at bounding box center [1042, 382] width 33 height 15
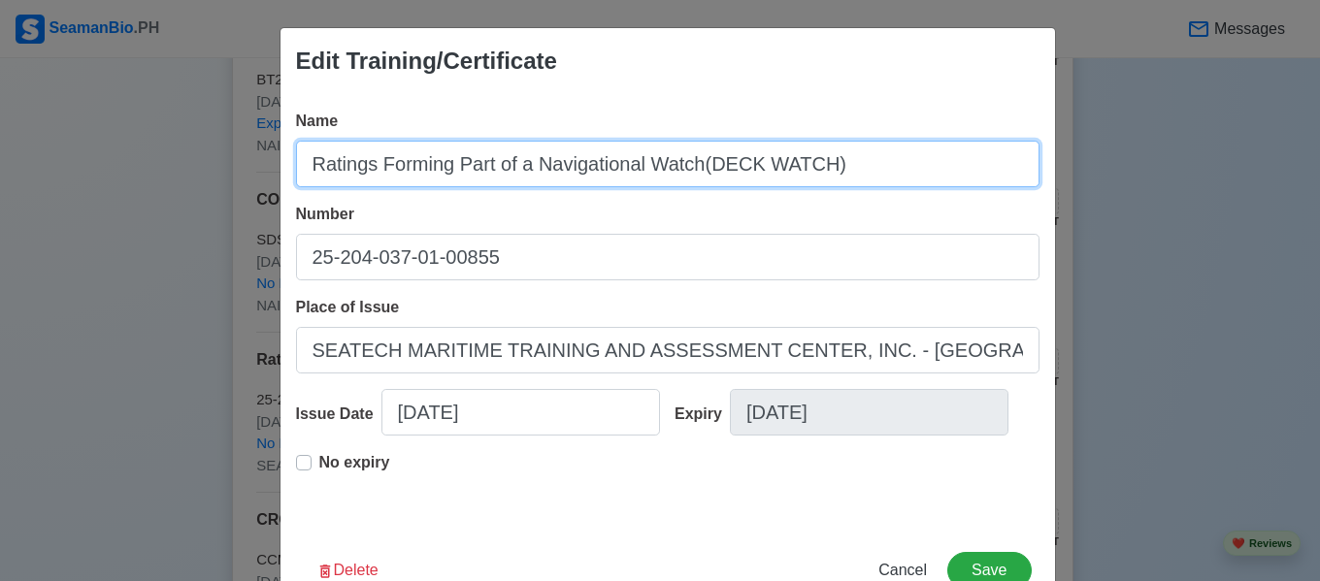
click at [695, 165] on input "Ratings Forming Part of a Navigational Watch(DECK WATCH)" at bounding box center [667, 164] width 743 height 47
click at [820, 168] on input "Ratings Forming Part of a Navigational Watch(DECK WATCH)" at bounding box center [667, 164] width 743 height 47
drag, startPoint x: 820, startPoint y: 168, endPoint x: 696, endPoint y: 163, distance: 124.3
click at [696, 163] on input "Ratings Forming Part of a Navigational Watch(DECK WATCH)" at bounding box center [667, 164] width 743 height 47
click at [301, 166] on input "Ratings Forming Part of a Navigational Watch" at bounding box center [667, 164] width 743 height 47
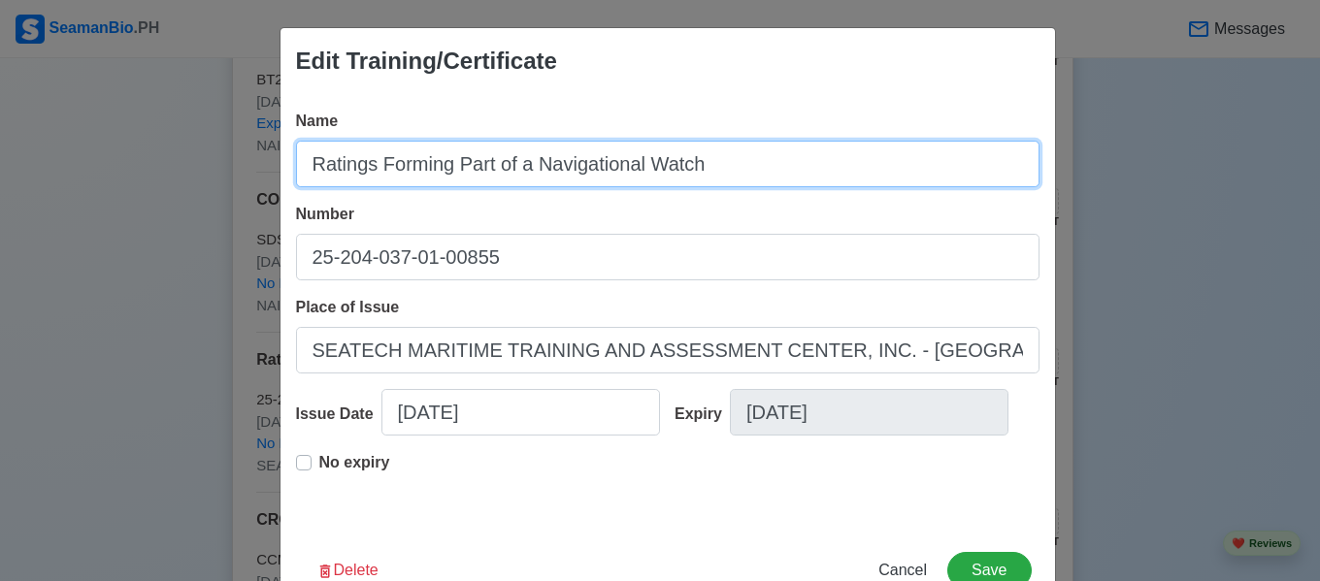
paste input "(DECK WATCH)"
type input "(DECK WATCH)Ratings Forming Part of a Navigational Watch"
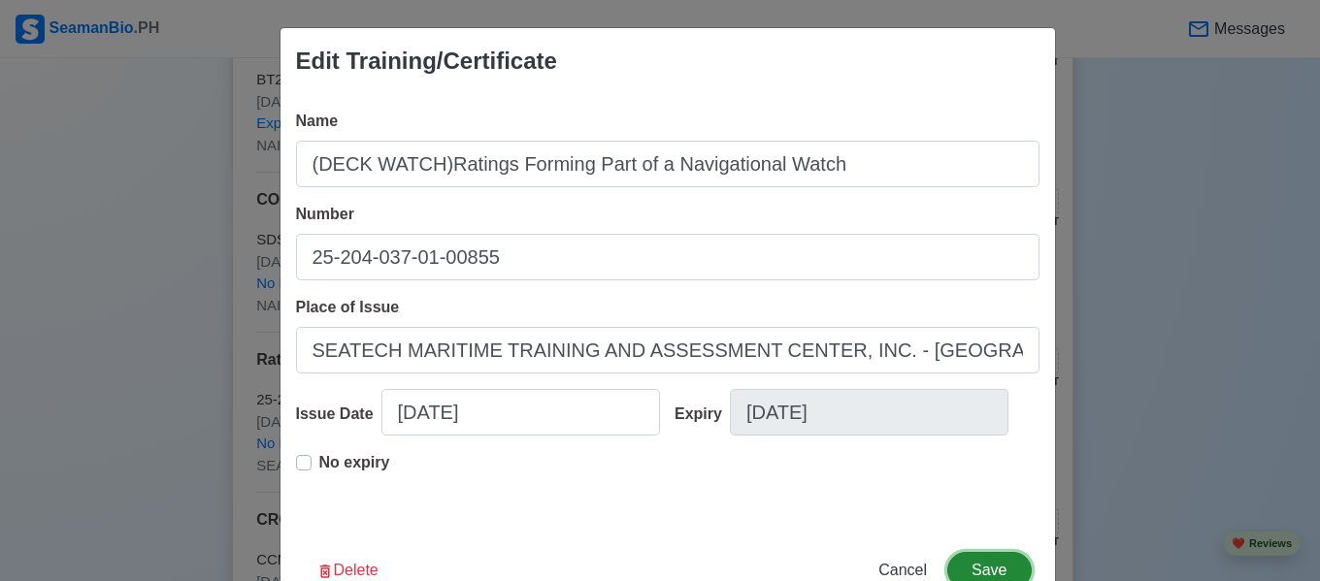
click at [968, 569] on button "Save" at bounding box center [988, 570] width 83 height 37
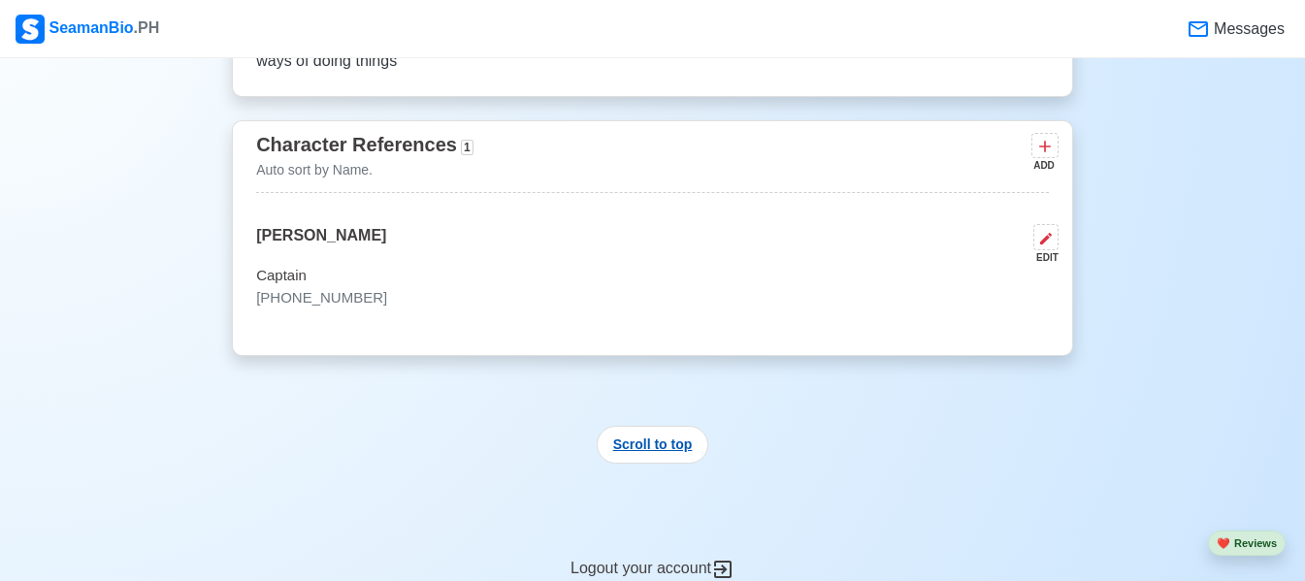
scroll to position [4661, 0]
click at [661, 429] on button "Scroll to top" at bounding box center [653, 444] width 113 height 38
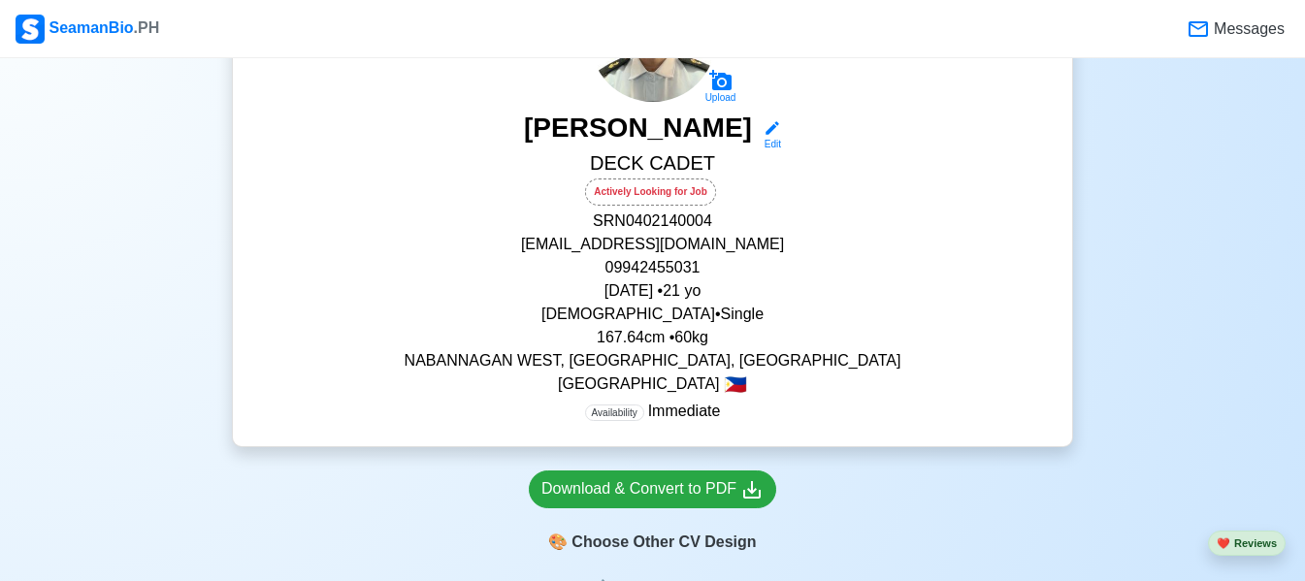
scroll to position [383, 0]
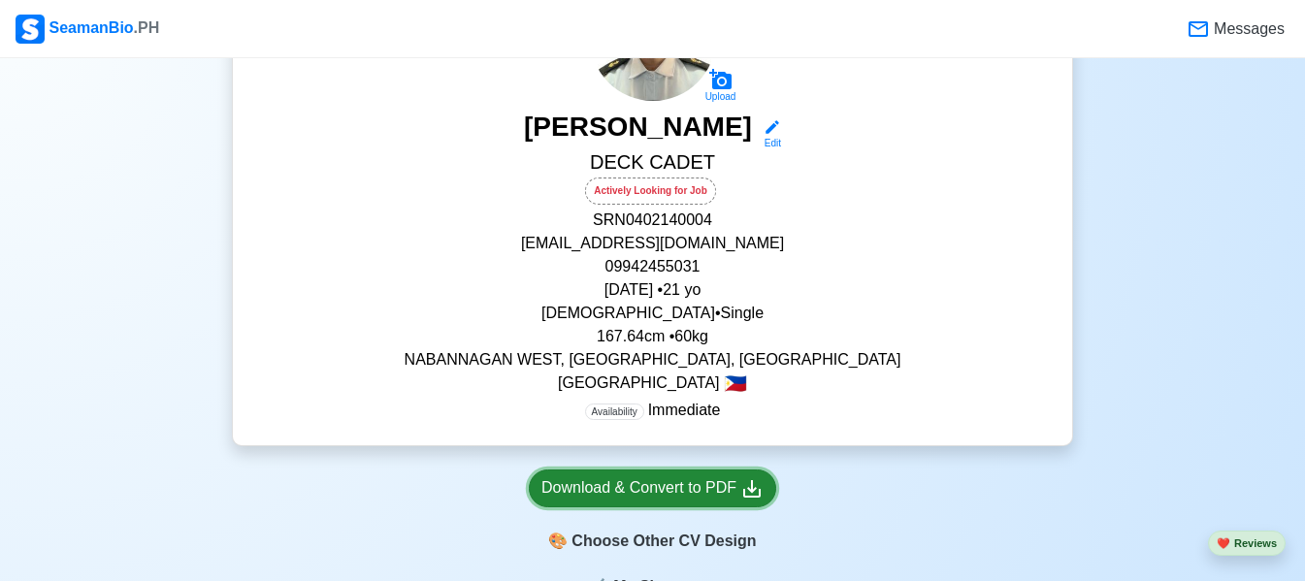
click at [665, 496] on div "Download & Convert to PDF" at bounding box center [653, 489] width 222 height 24
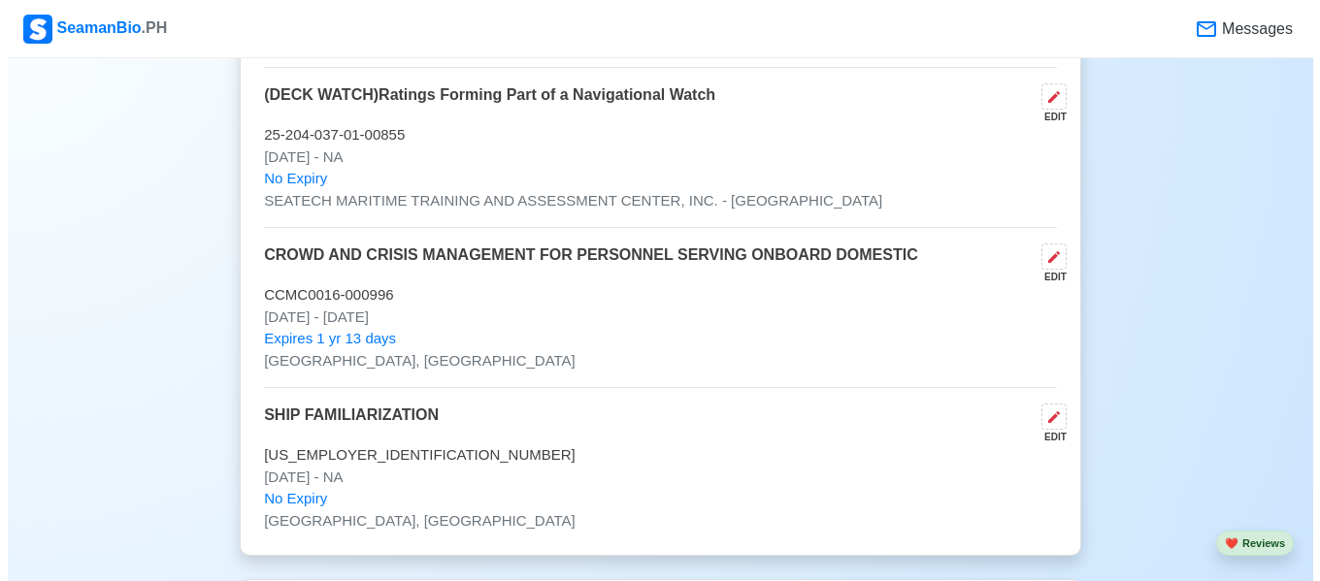
scroll to position [3367, 0]
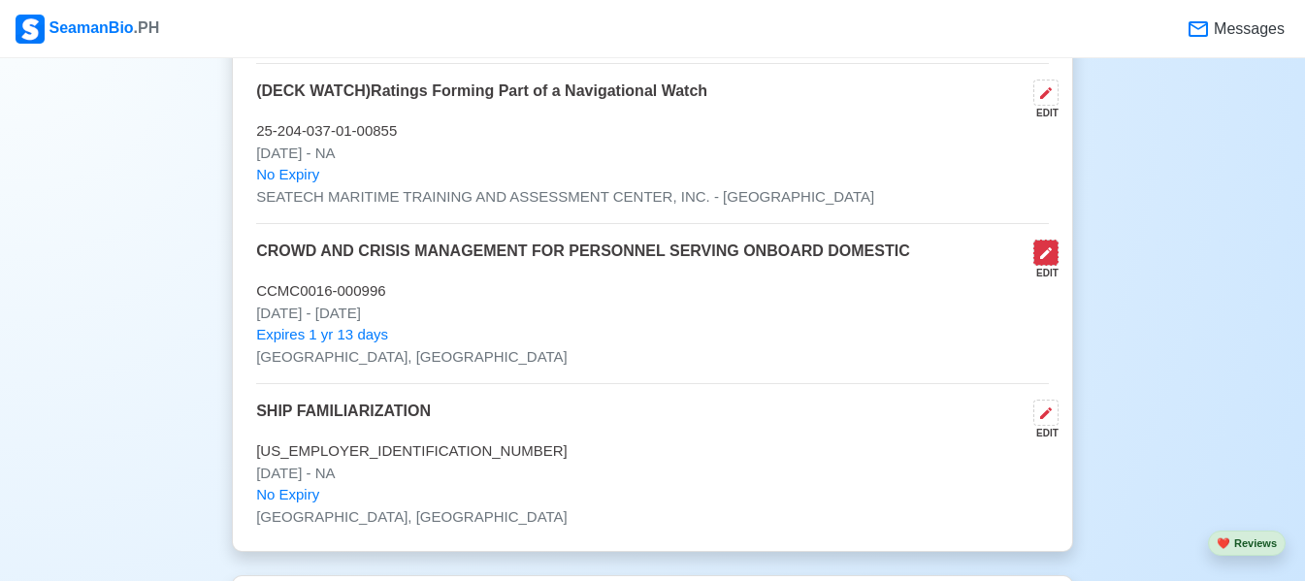
click at [1051, 248] on icon at bounding box center [1047, 254] width 16 height 16
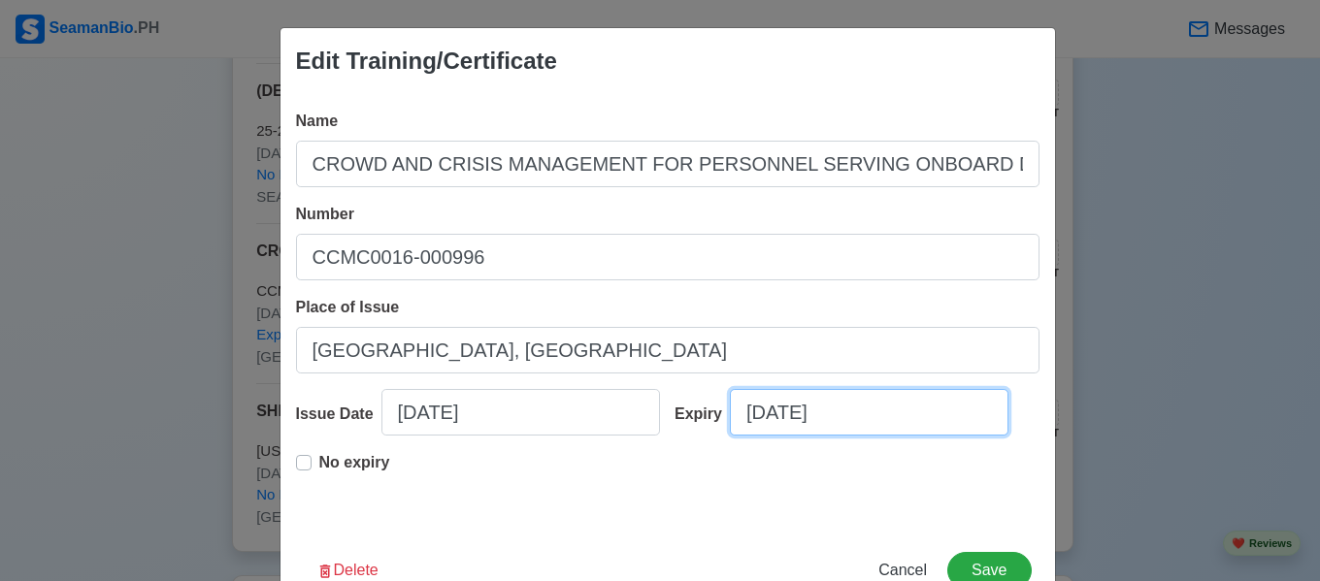
click at [876, 412] on input "[DATE]" at bounding box center [869, 412] width 279 height 47
select select "****"
select select "*******"
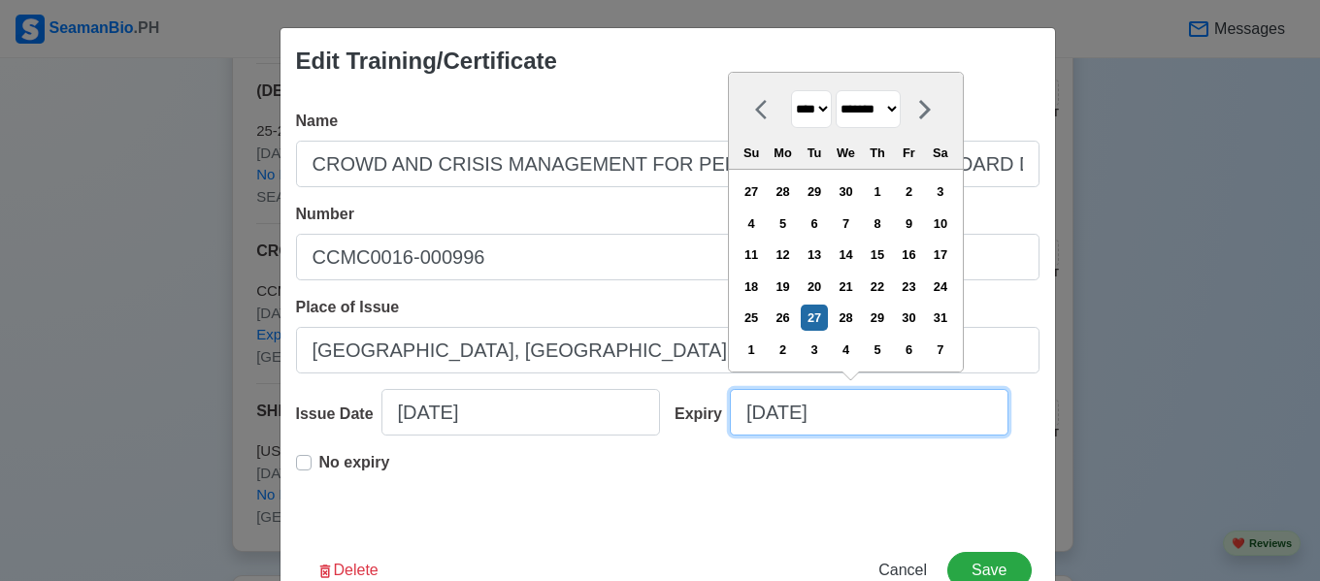
click at [876, 412] on input "[DATE]" at bounding box center [869, 412] width 279 height 47
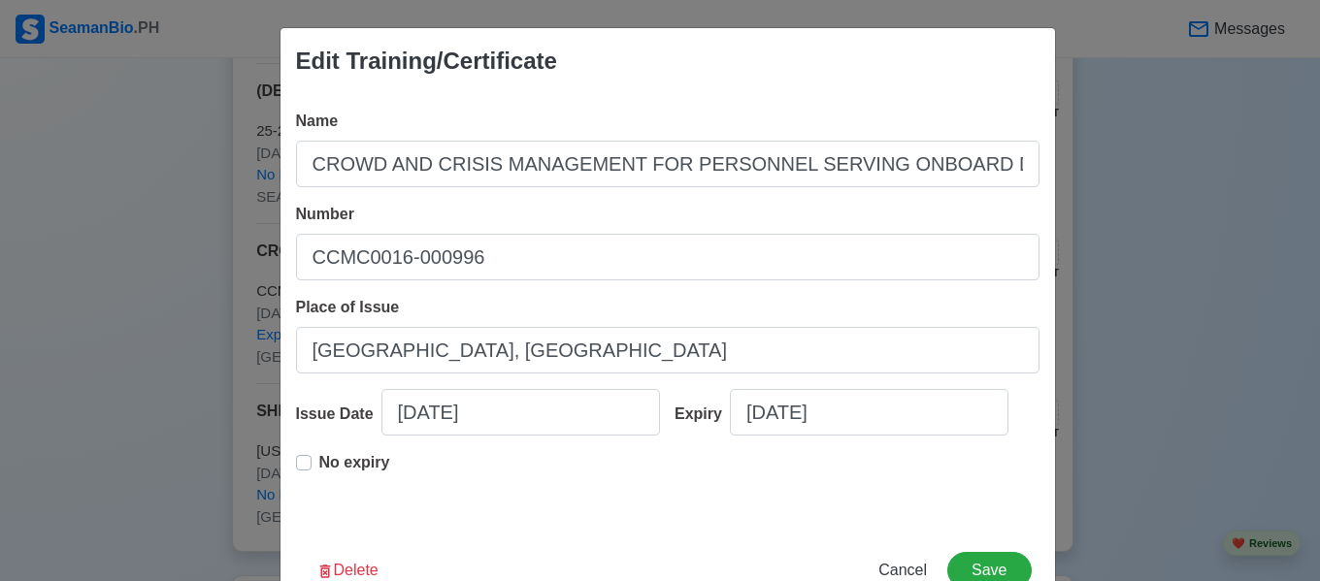
click at [305, 472] on div "No expiry" at bounding box center [343, 470] width 94 height 39
click at [319, 467] on label "No expiry" at bounding box center [354, 470] width 71 height 39
type input "[DATE]"
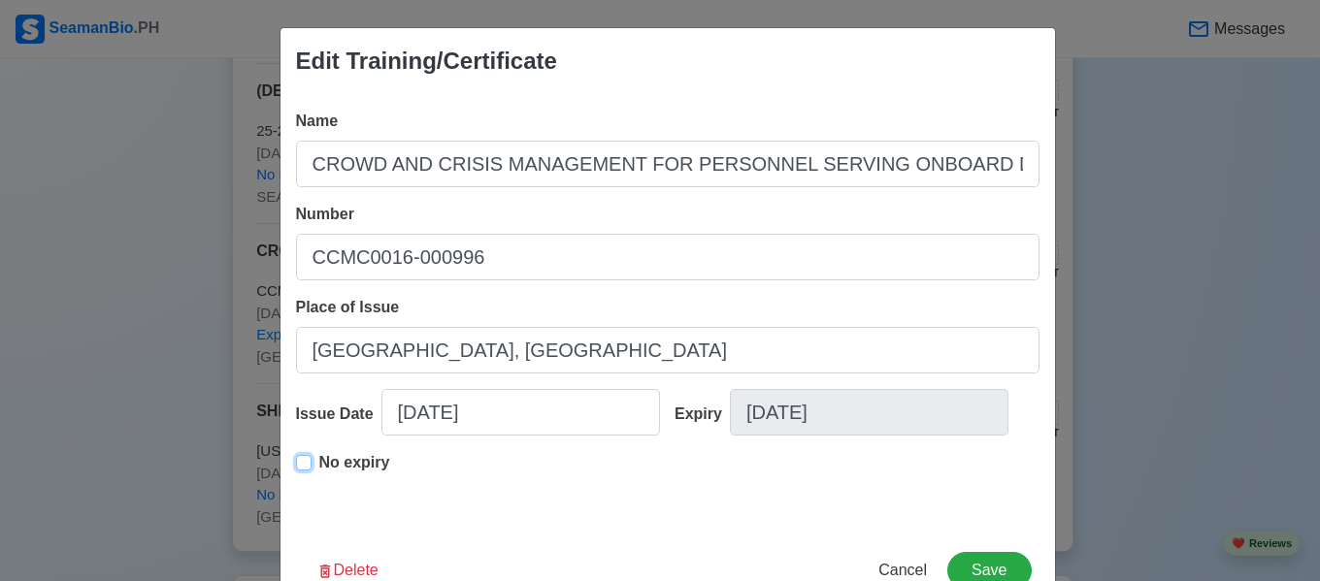
scroll to position [59, 0]
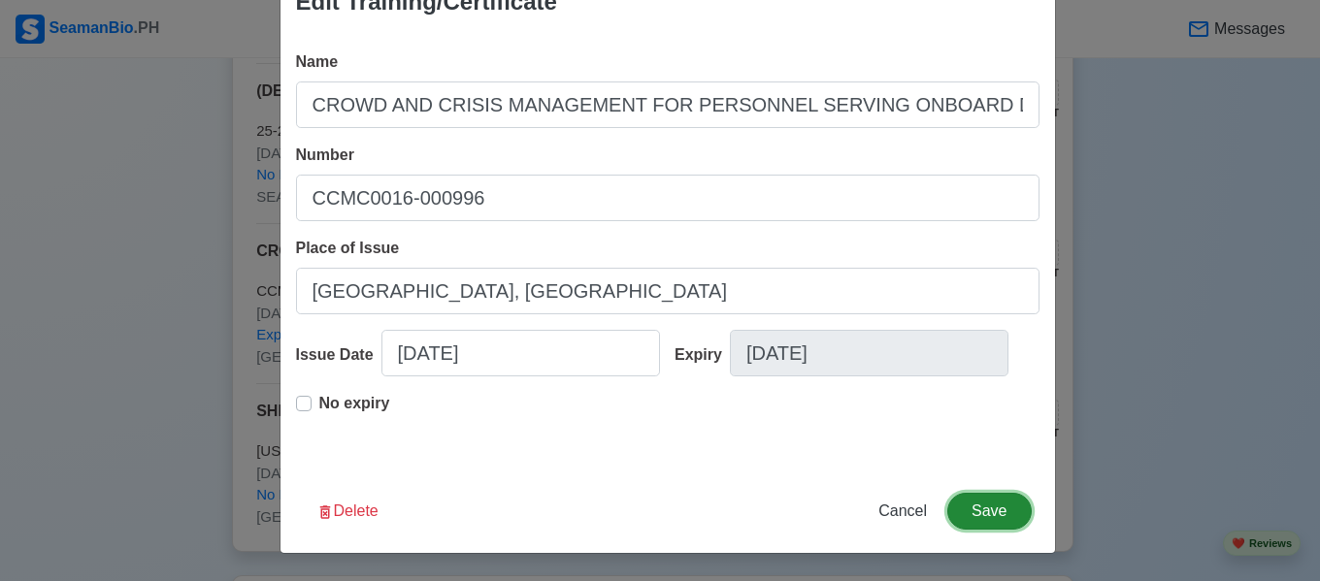
click at [998, 511] on button "Save" at bounding box center [988, 511] width 83 height 37
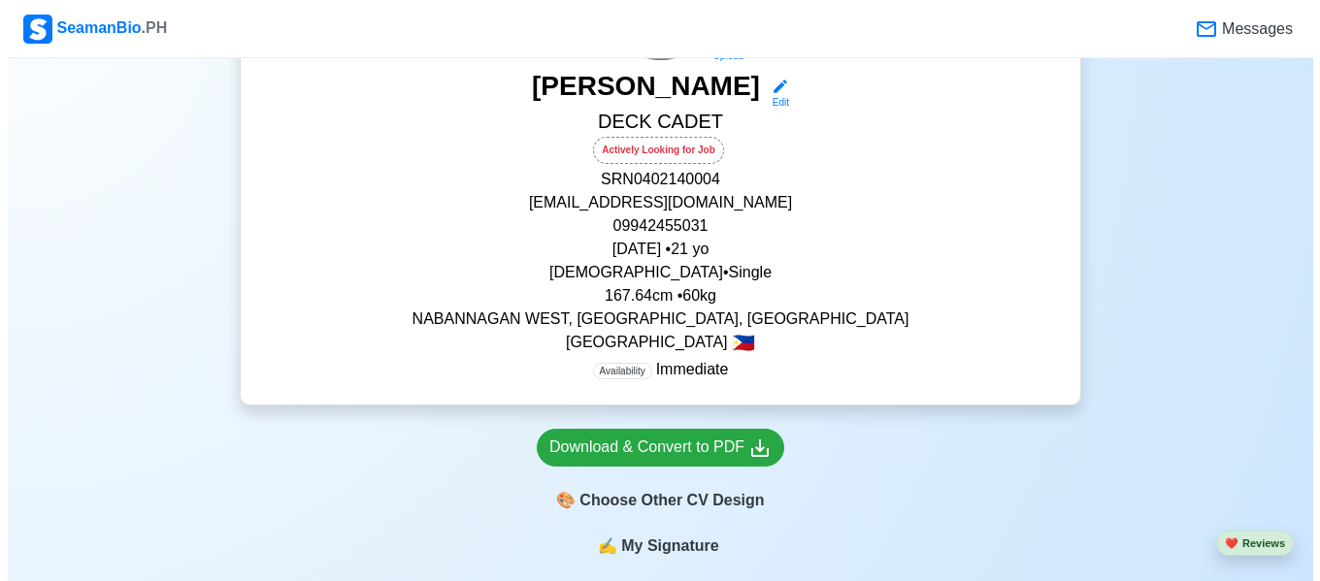
scroll to position [425, 0]
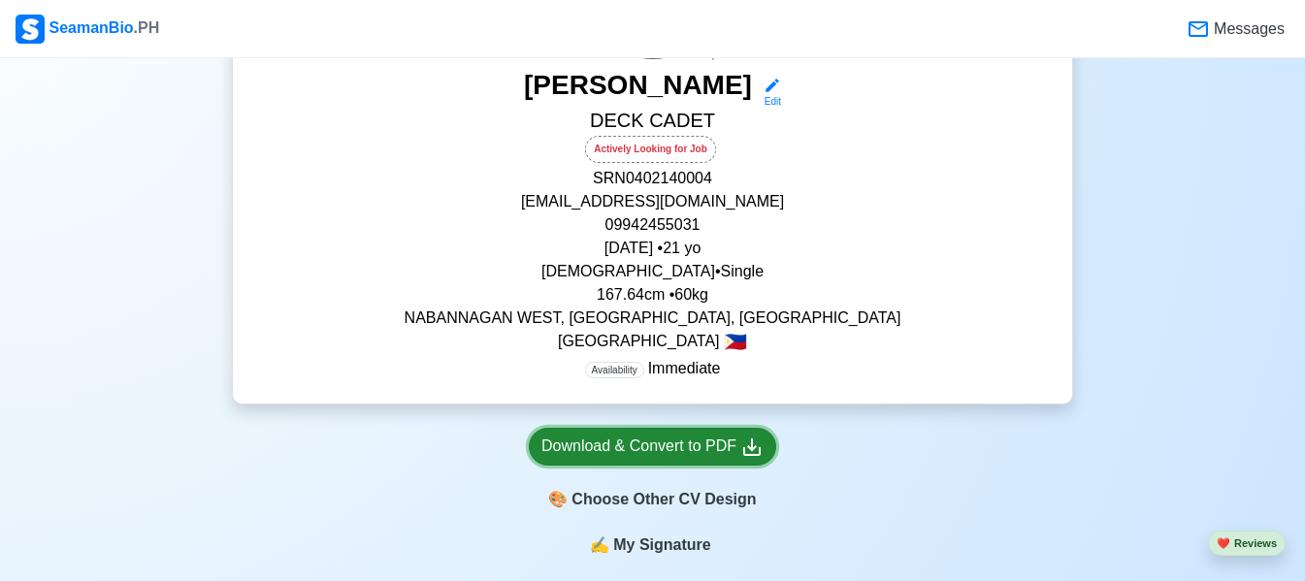
click at [675, 454] on div "Download & Convert to PDF" at bounding box center [653, 447] width 222 height 24
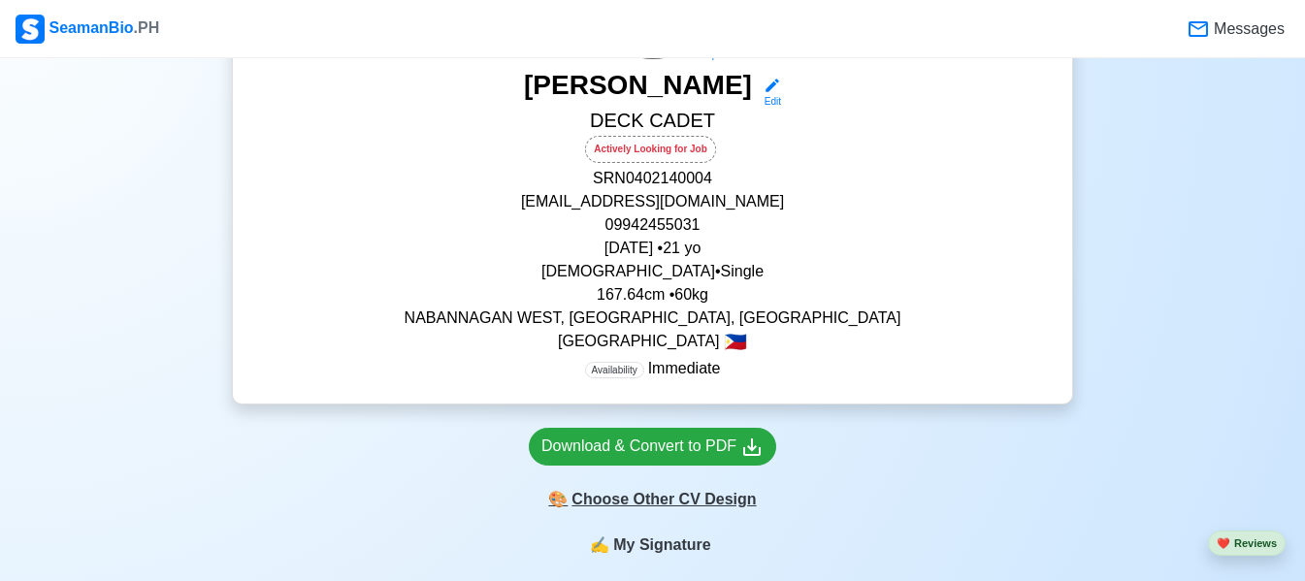
click at [673, 507] on div "🎨 Choose Other CV Design" at bounding box center [653, 499] width 248 height 37
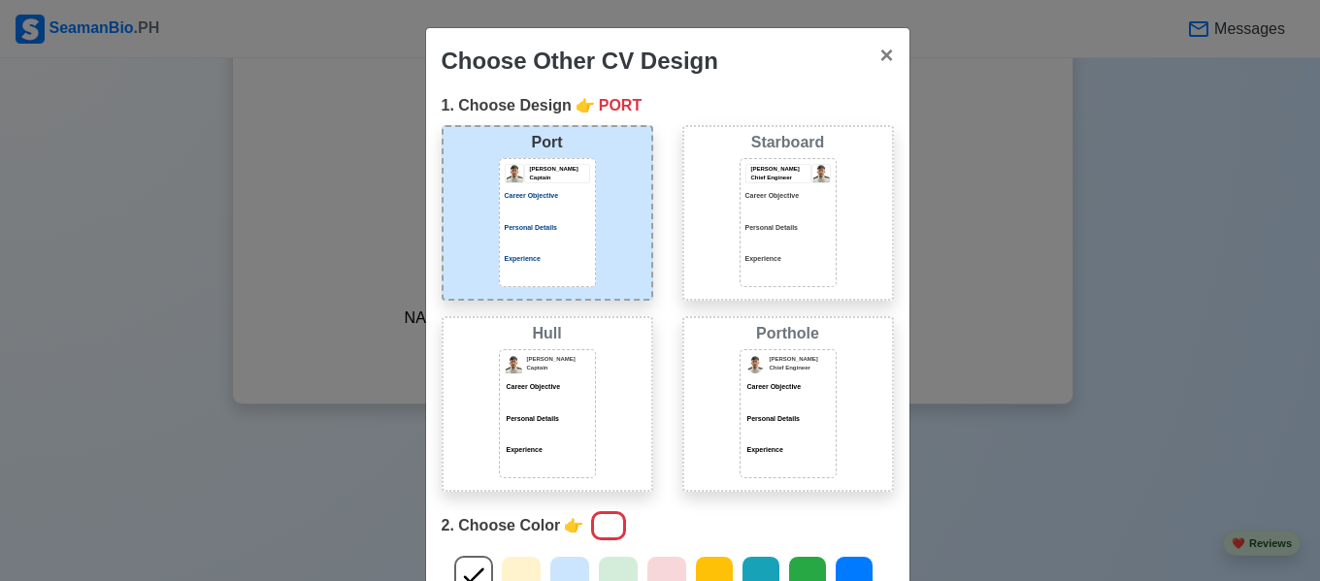
click at [795, 251] on div "[PERSON_NAME] Chief Engineer Career Objective Personal Details Experience" at bounding box center [787, 221] width 85 height 115
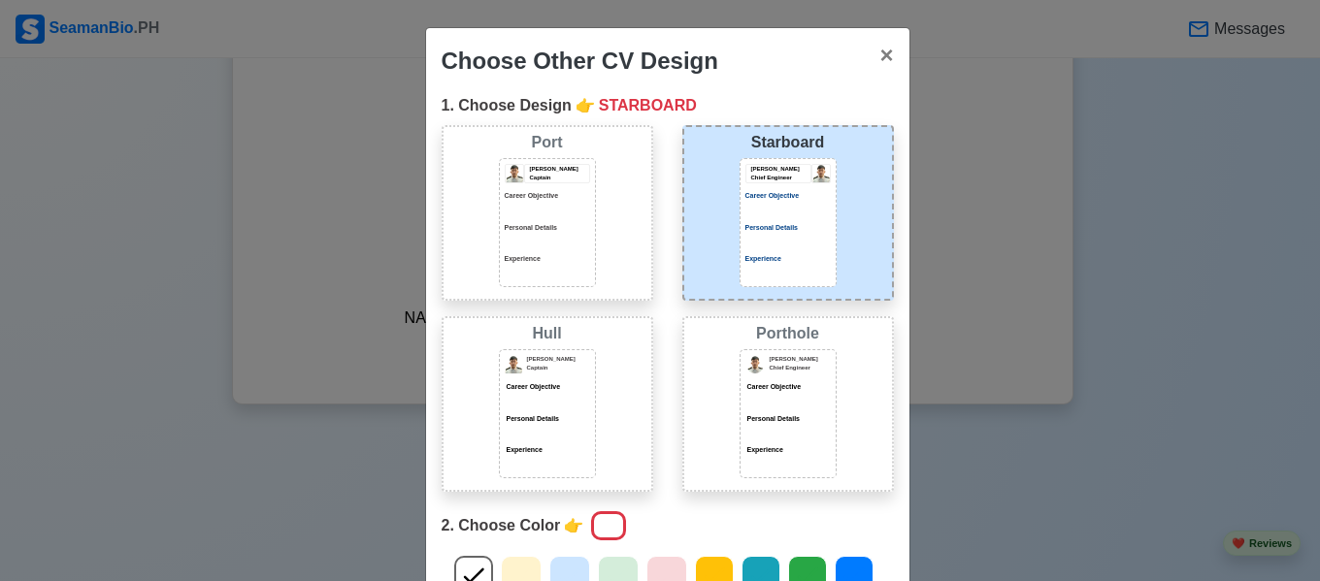
scroll to position [85, 0]
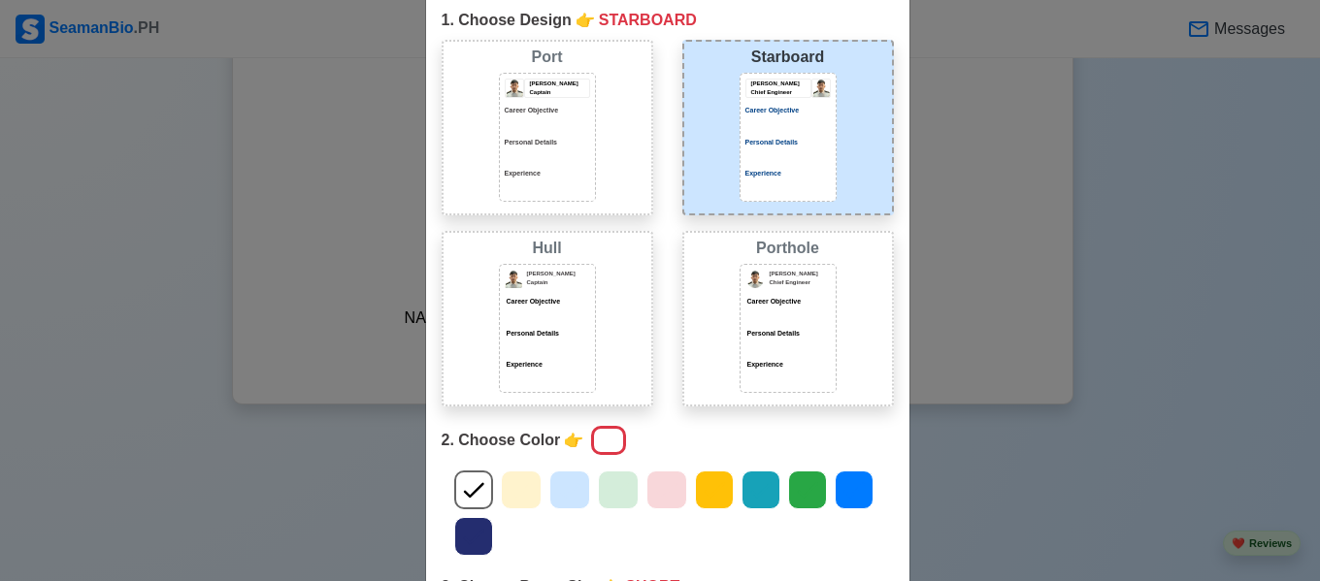
click at [767, 340] on div "Personal Details" at bounding box center [787, 341] width 85 height 24
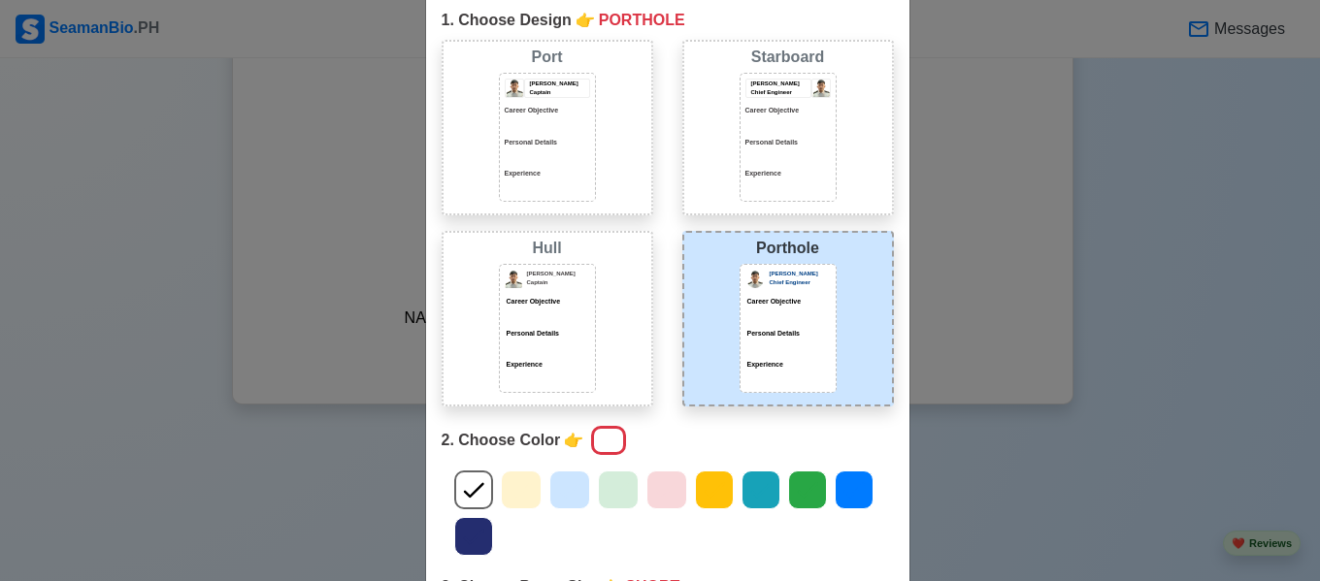
click at [750, 495] on icon at bounding box center [760, 491] width 20 height 16
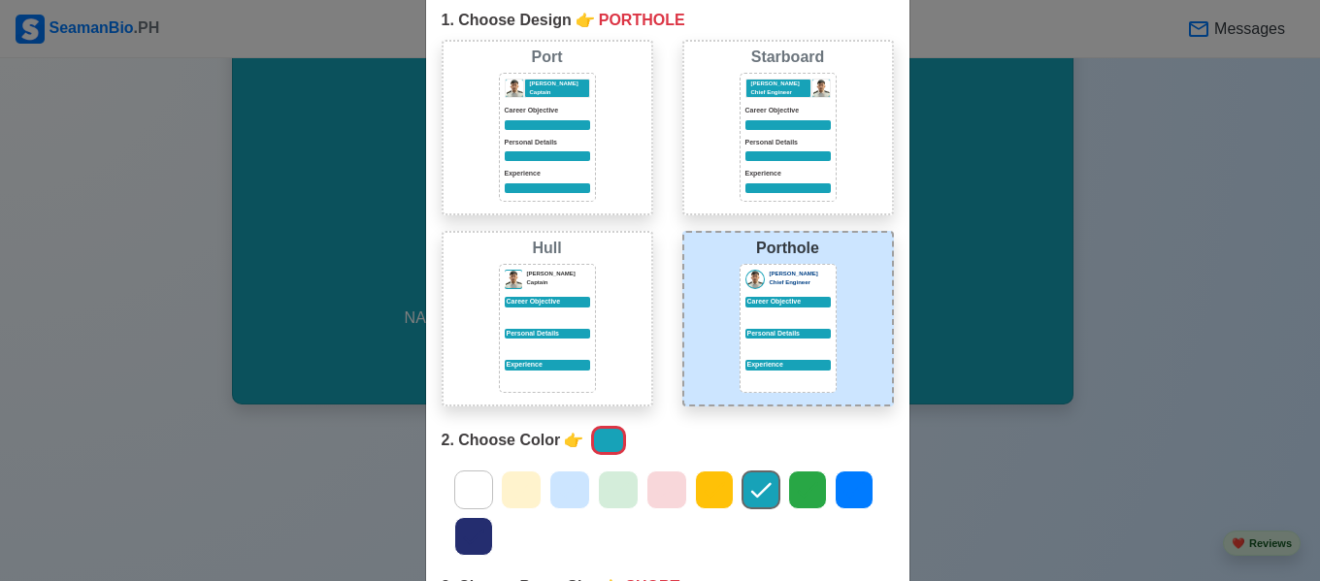
click at [840, 501] on icon at bounding box center [854, 490] width 29 height 29
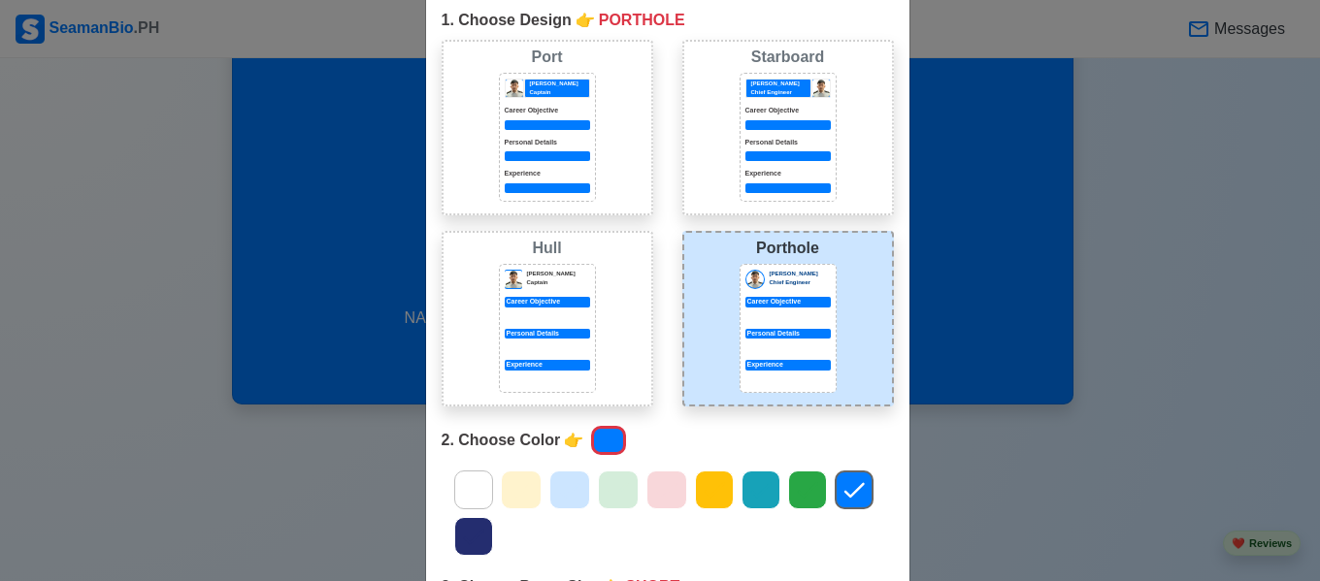
click at [559, 491] on icon at bounding box center [569, 491] width 20 height 16
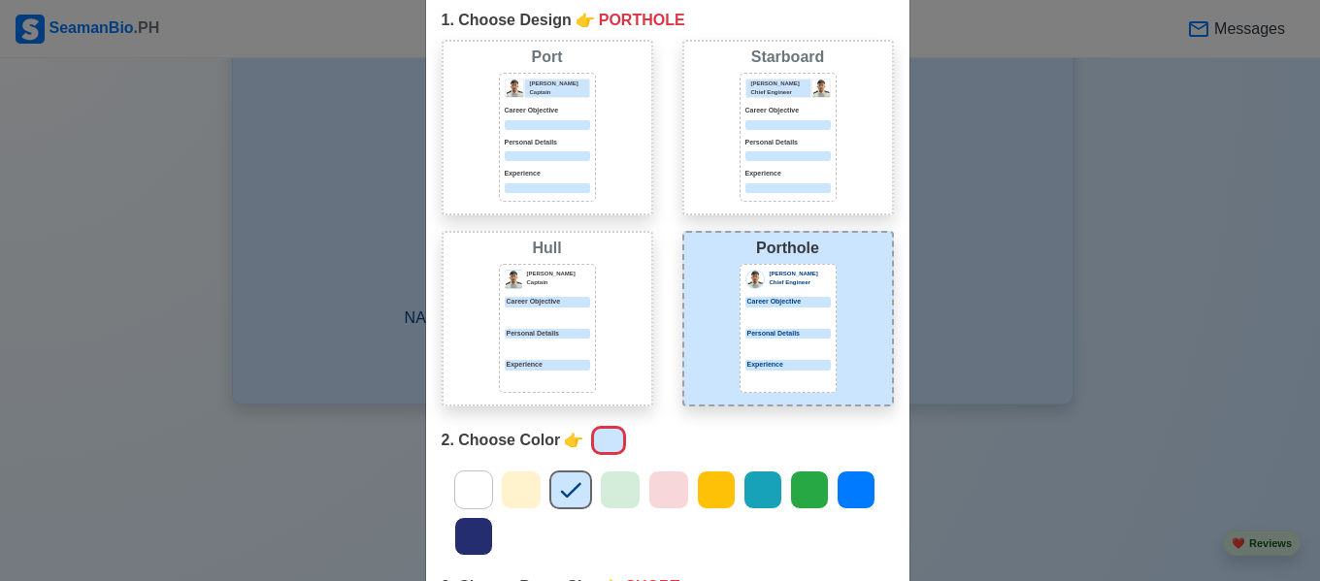
click at [465, 497] on icon at bounding box center [473, 490] width 29 height 29
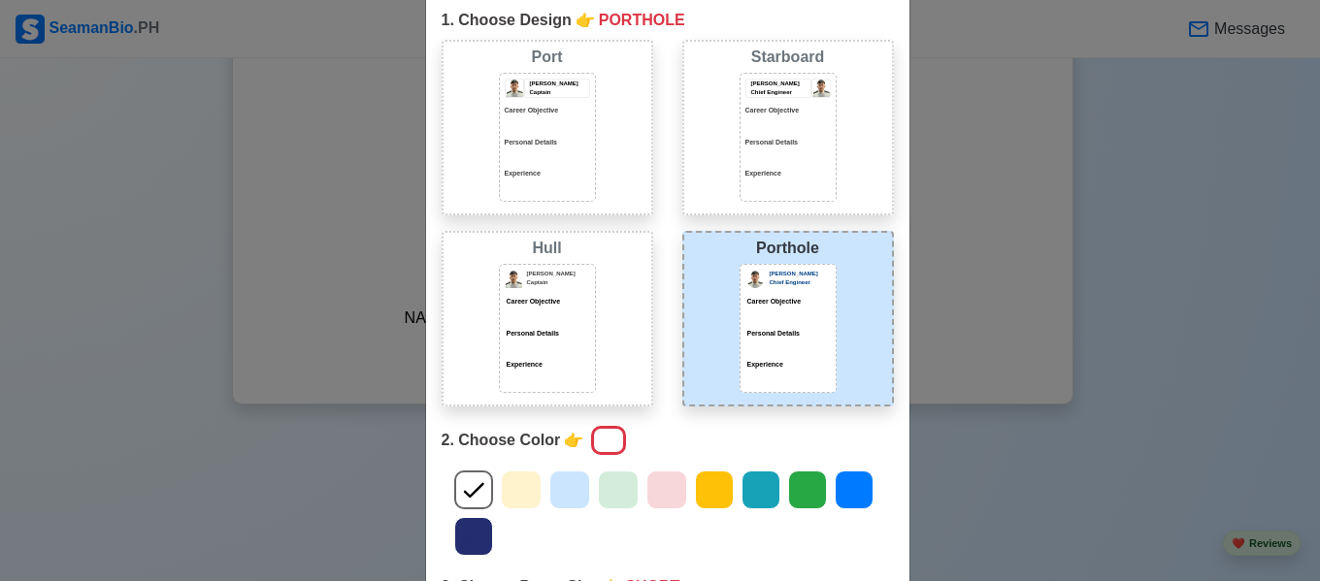
click at [547, 307] on p "Career Objective" at bounding box center [547, 302] width 85 height 11
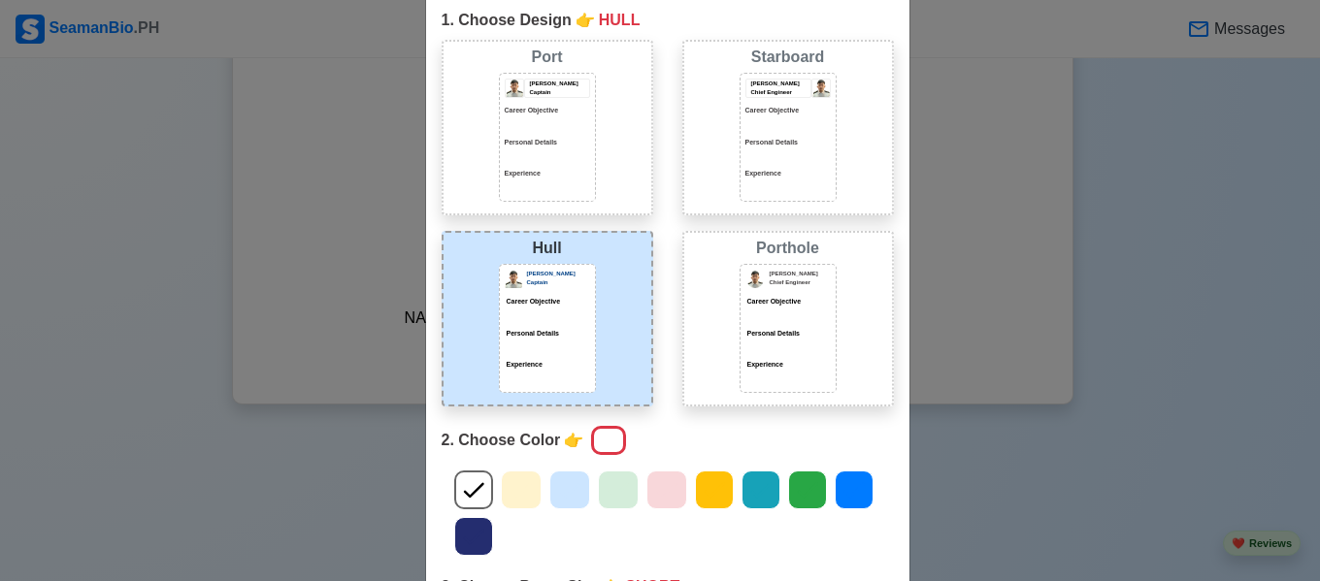
click at [695, 95] on div "Starboard [PERSON_NAME] Chief Engineer Career Objective Personal Details Experi…" at bounding box center [788, 128] width 212 height 176
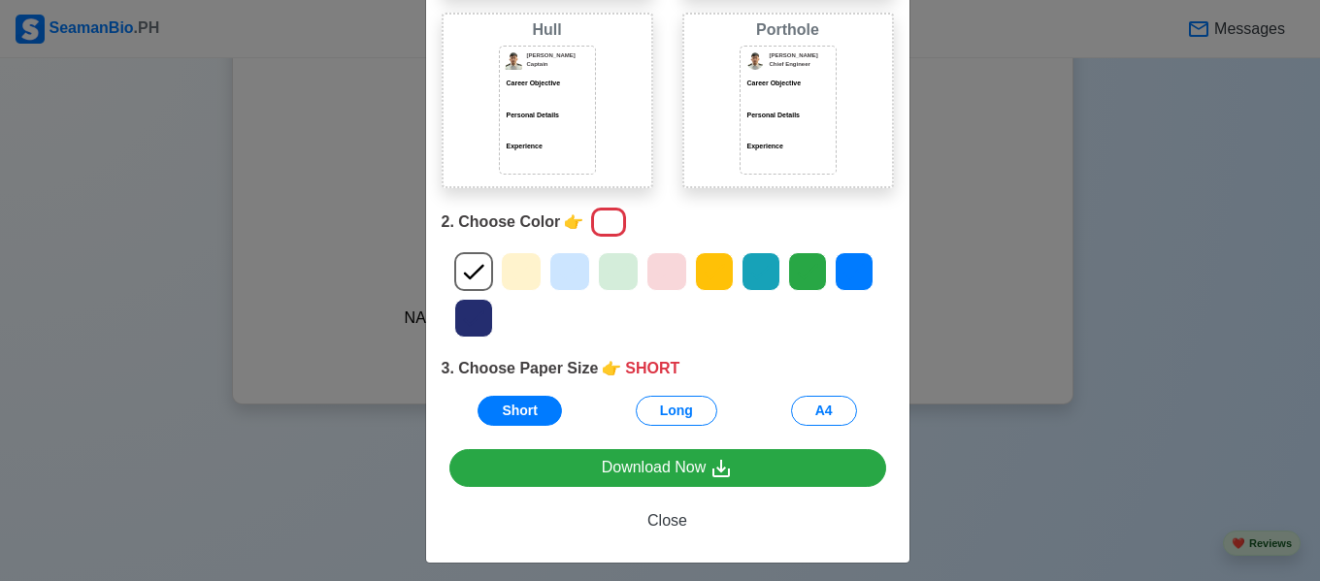
scroll to position [307, 0]
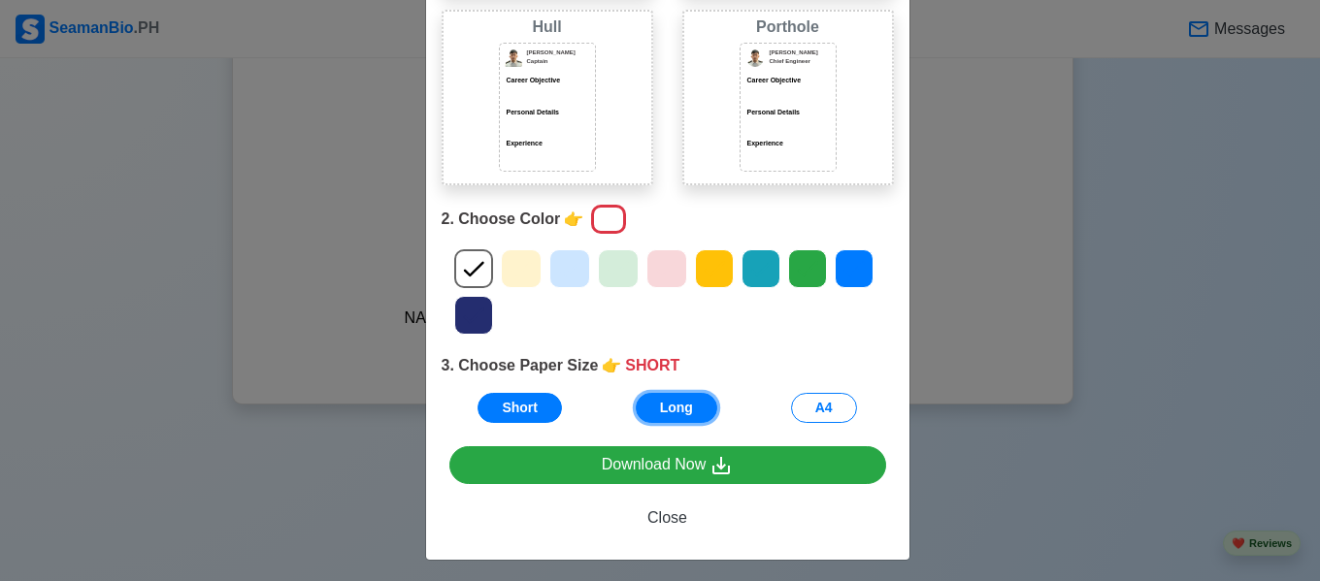
click at [675, 412] on button "Long" at bounding box center [677, 408] width 82 height 30
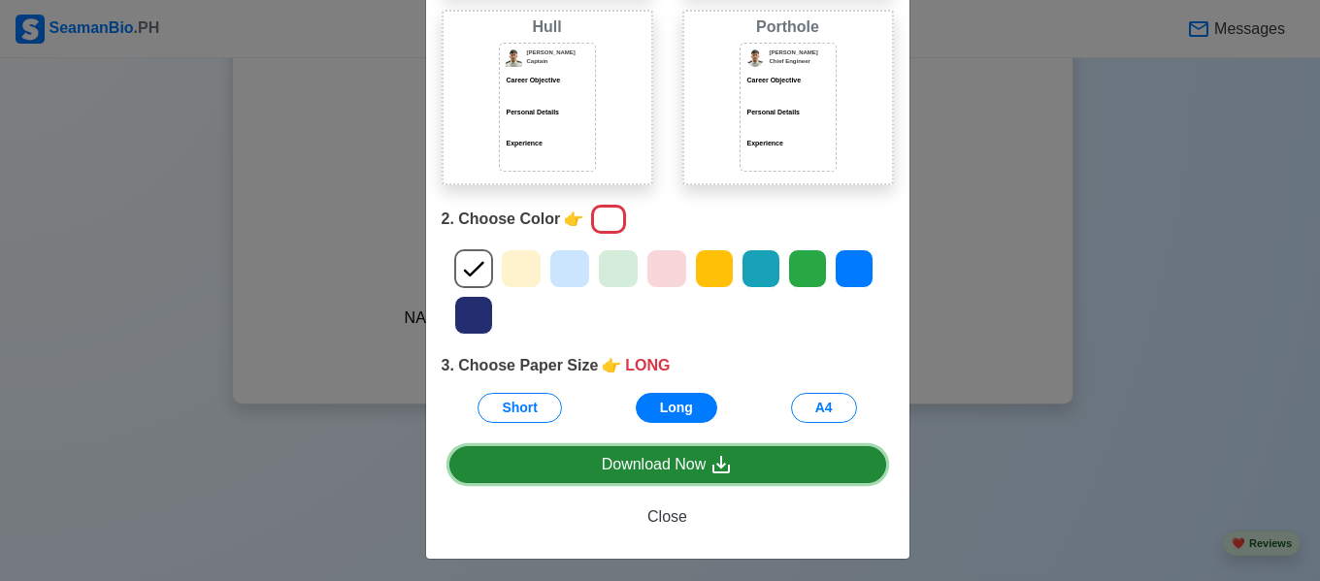
click at [676, 458] on link "Download Now" at bounding box center [667, 464] width 437 height 37
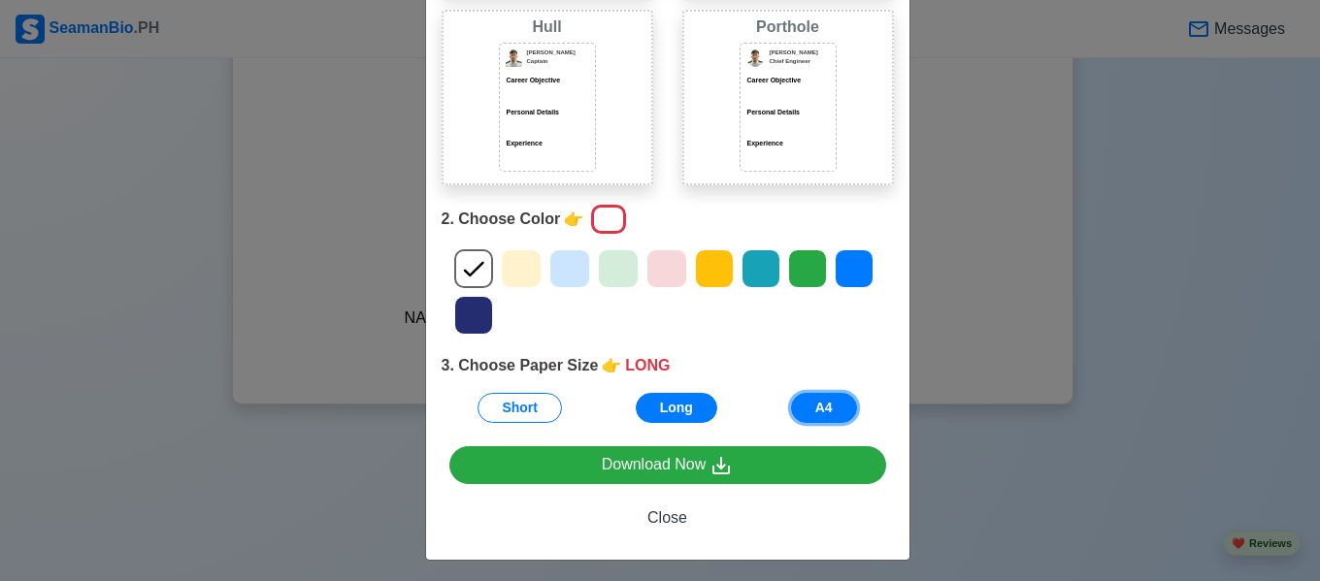
click at [812, 405] on button "A4" at bounding box center [824, 408] width 66 height 30
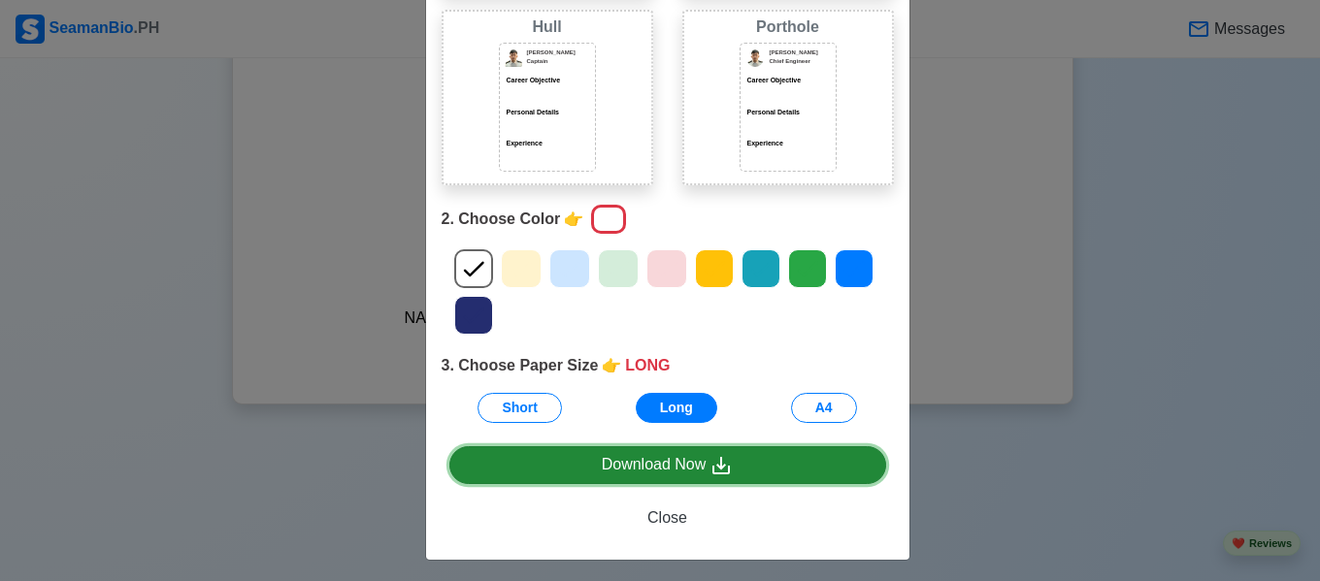
click at [743, 471] on link "Download Now" at bounding box center [667, 465] width 437 height 38
